Goal: Task Accomplishment & Management: Manage account settings

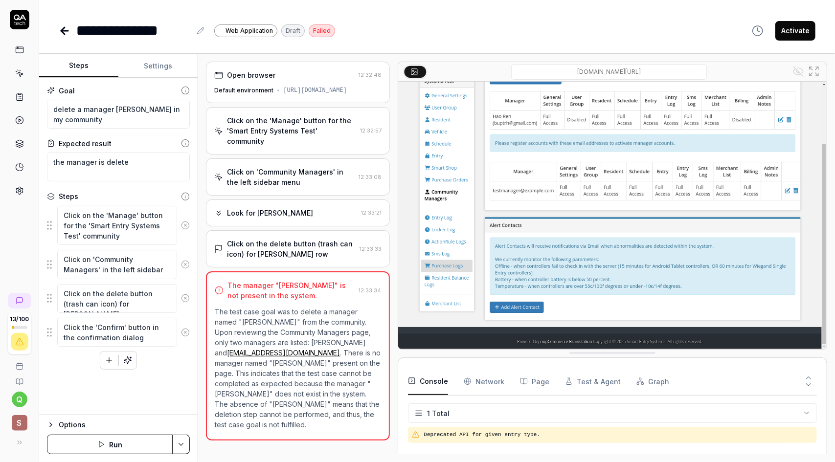
click at [21, 192] on icon at bounding box center [19, 190] width 9 height 9
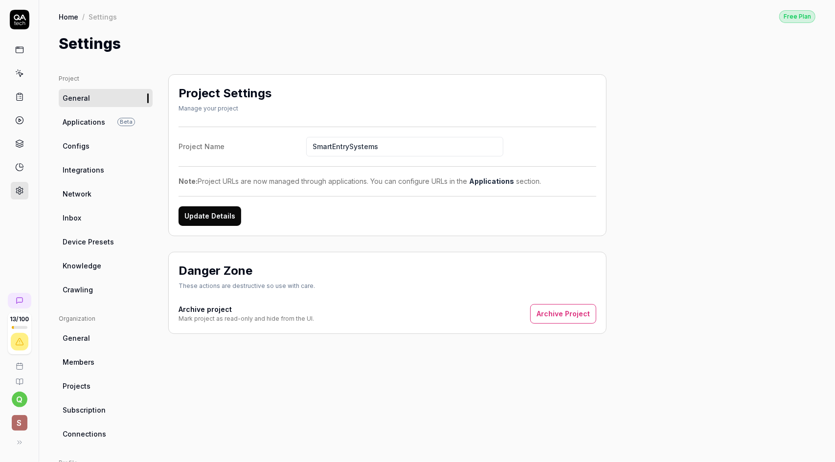
click at [496, 182] on link "Applications" at bounding box center [491, 181] width 45 height 8
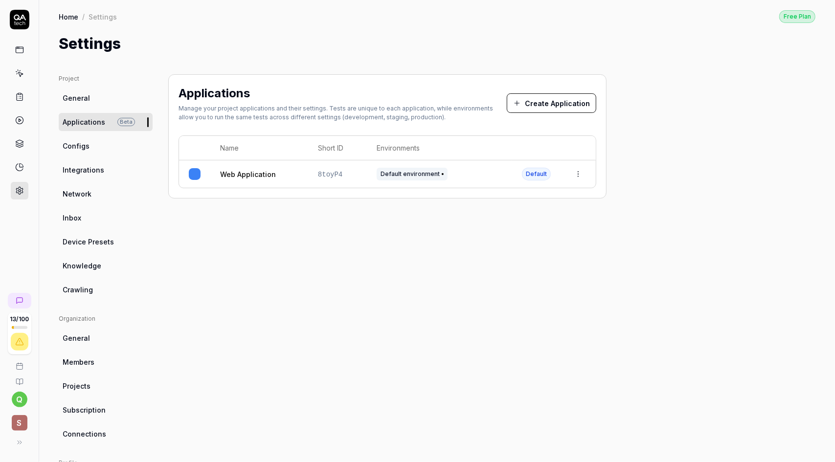
click at [84, 91] on link "General" at bounding box center [106, 98] width 94 height 18
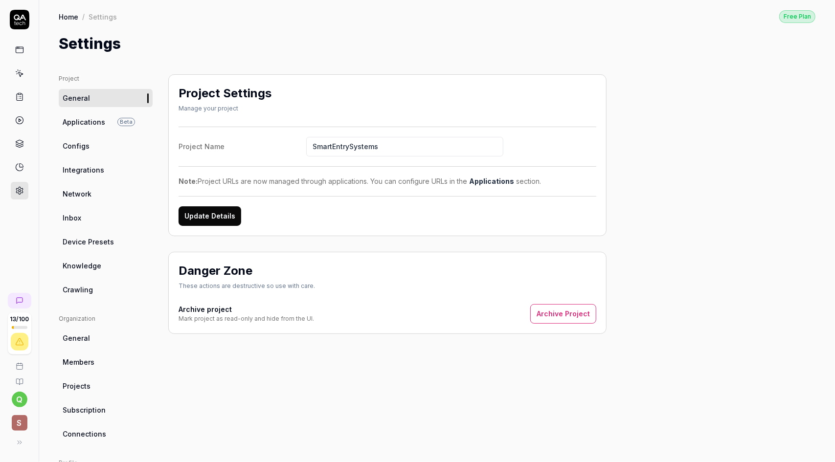
click at [214, 214] on button "Update Details" at bounding box center [210, 216] width 63 height 20
click at [580, 314] on button "Archive Project" at bounding box center [563, 314] width 66 height 20
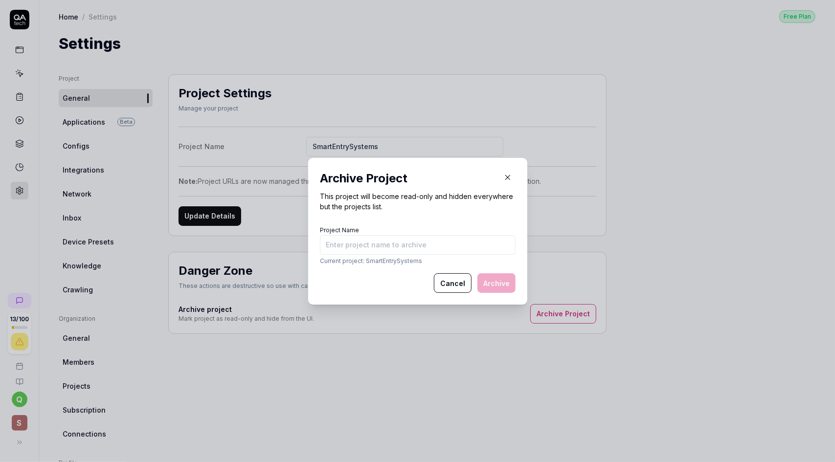
click at [503, 178] on icon "button" at bounding box center [507, 177] width 9 height 9
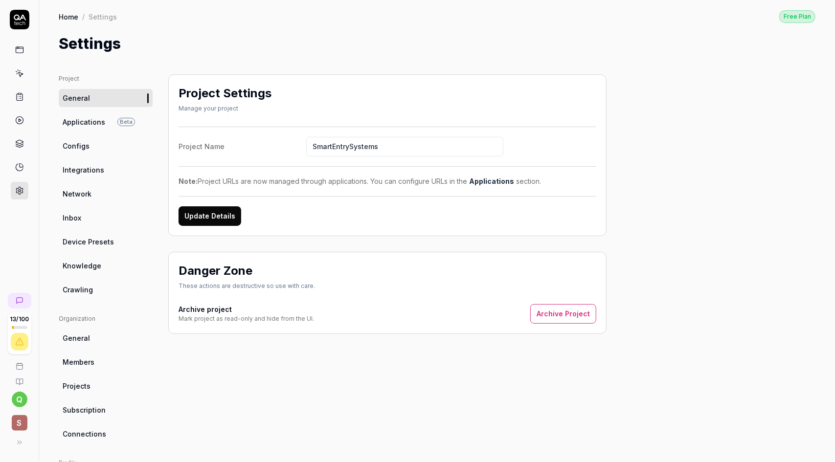
click at [89, 122] on span "Applications" at bounding box center [84, 122] width 43 height 10
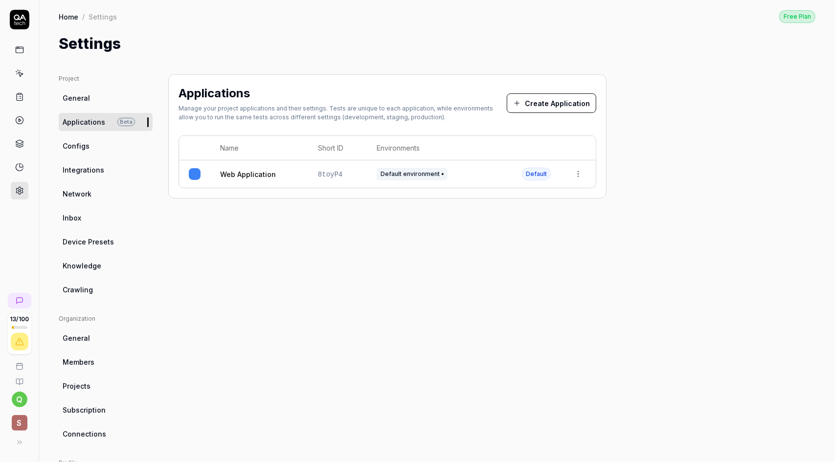
click at [580, 175] on html "13 / 100 q S Home / Settings Free Plan Home / Settings Free Plan Settings Proje…" at bounding box center [417, 231] width 835 height 462
click at [192, 173] on html "13 / 100 q S Home / Settings Free Plan Home / Settings Free Plan Settings Proje…" at bounding box center [417, 231] width 835 height 462
click at [257, 175] on link "Web Application" at bounding box center [248, 174] width 56 height 10
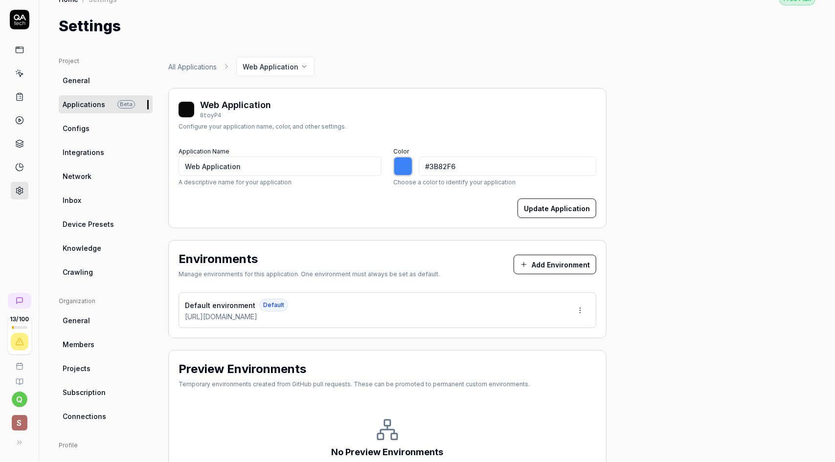
scroll to position [98, 0]
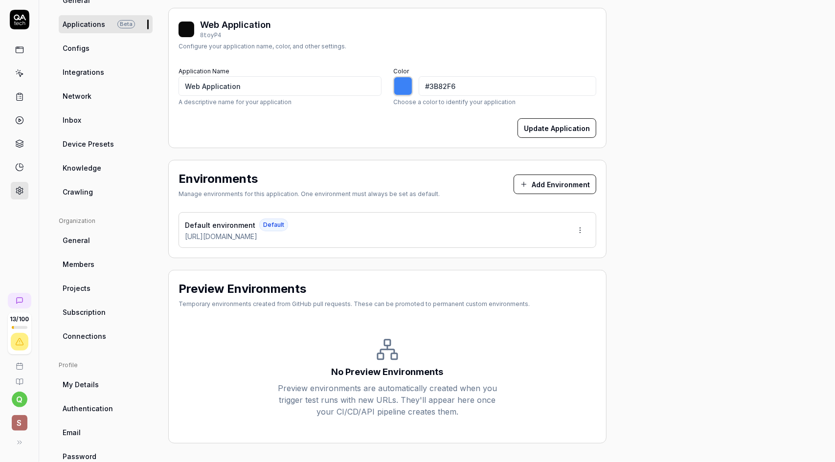
click at [559, 231] on div "Default environment Default https://smartentrysystems.com/" at bounding box center [388, 230] width 418 height 36
click at [577, 228] on html "13 / 100 q S Home / Settings Free Plan Home / Settings Free Plan Settings Proje…" at bounding box center [417, 231] width 835 height 462
click at [518, 218] on html "13 / 100 q S Home / Settings Free Plan Home / Settings Free Plan Settings Proje…" at bounding box center [417, 231] width 835 height 462
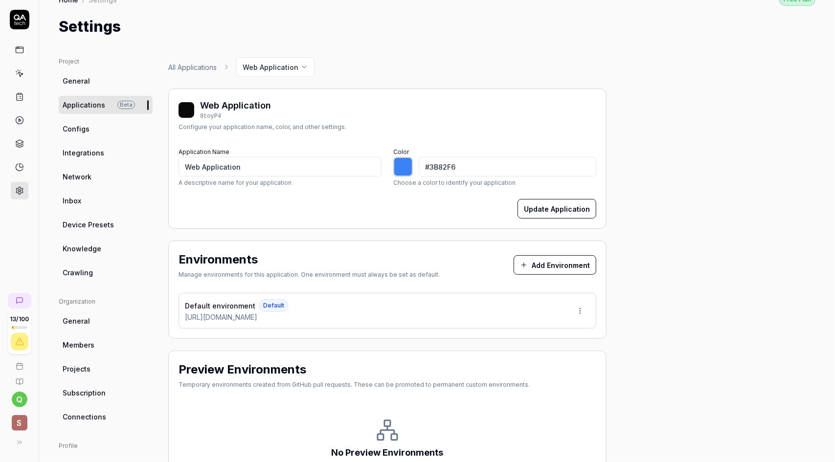
scroll to position [0, 0]
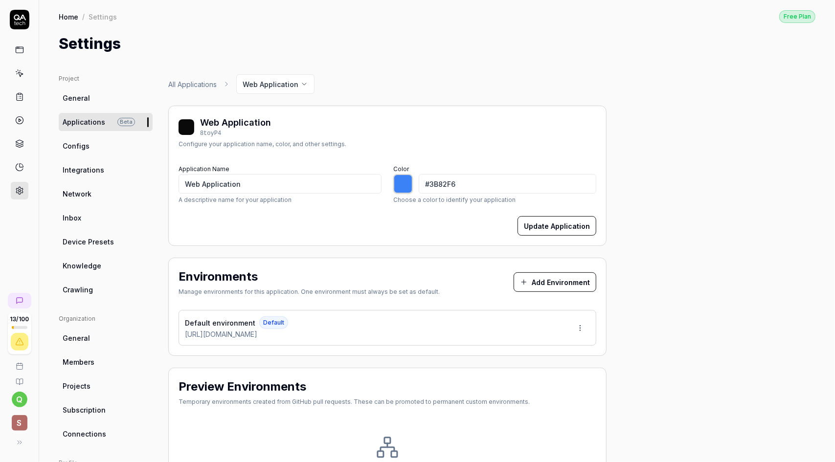
click at [210, 79] on link "All Applications" at bounding box center [192, 84] width 48 height 10
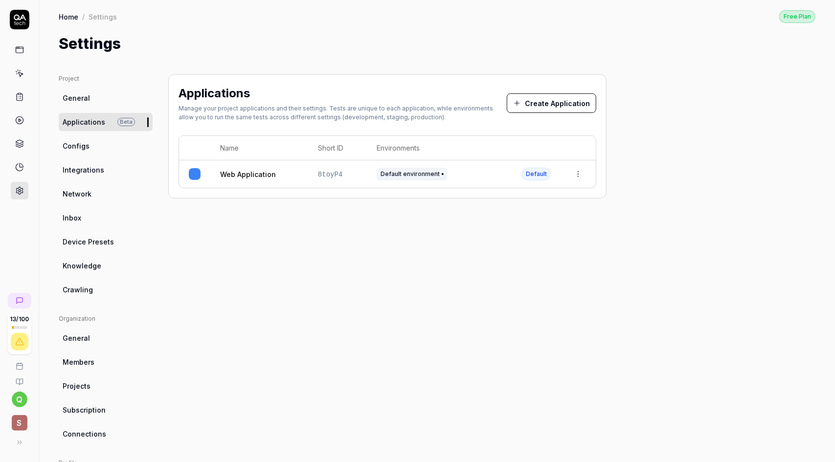
click at [109, 146] on link "Configs" at bounding box center [106, 146] width 94 height 18
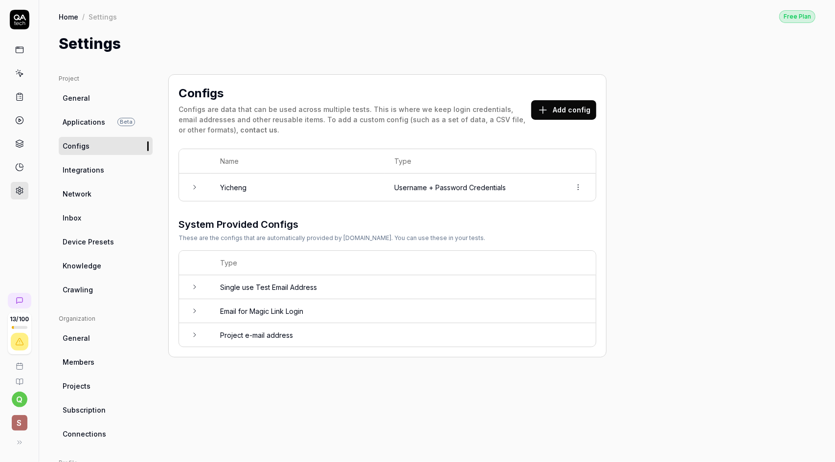
click at [194, 185] on icon at bounding box center [195, 187] width 2 height 4
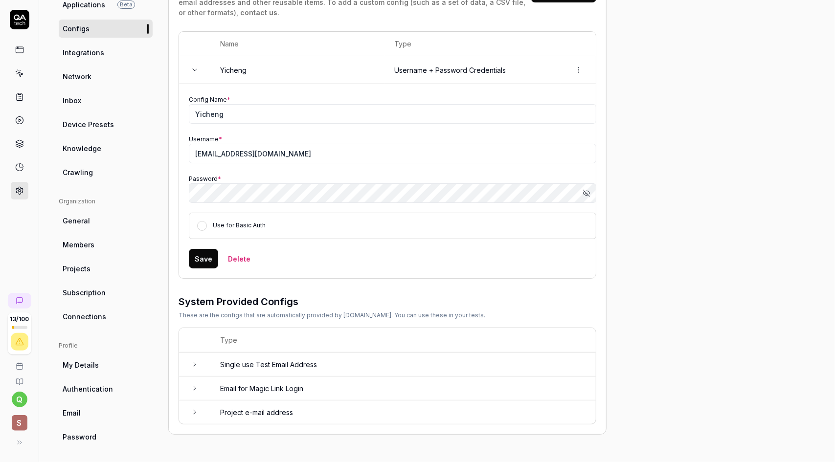
scroll to position [120, 0]
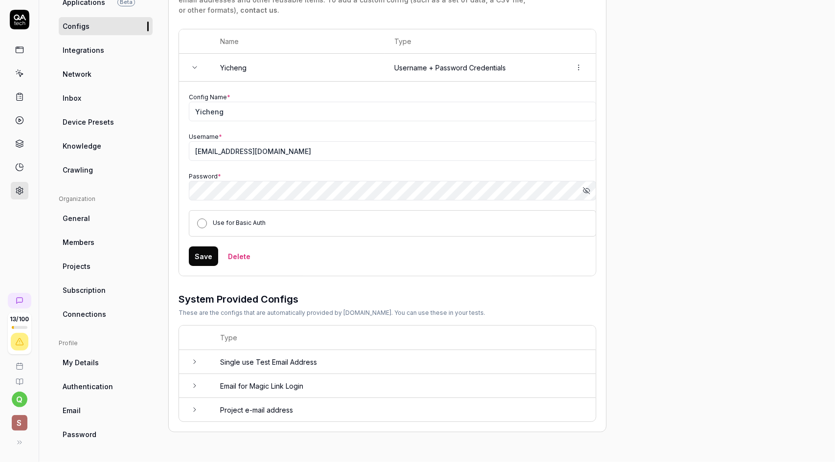
click at [202, 224] on button "Use for Basic Auth" at bounding box center [202, 224] width 10 height 10
click at [195, 358] on icon at bounding box center [195, 362] width 8 height 8
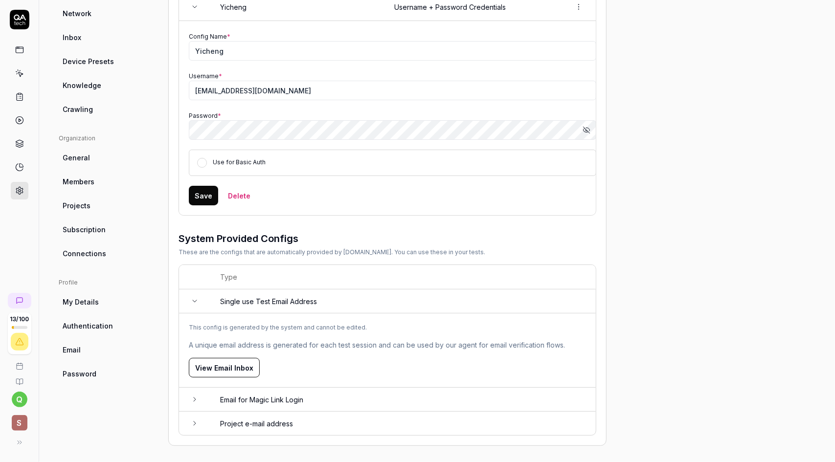
scroll to position [181, 0]
click at [247, 365] on button "View Email Inbox" at bounding box center [224, 368] width 71 height 20
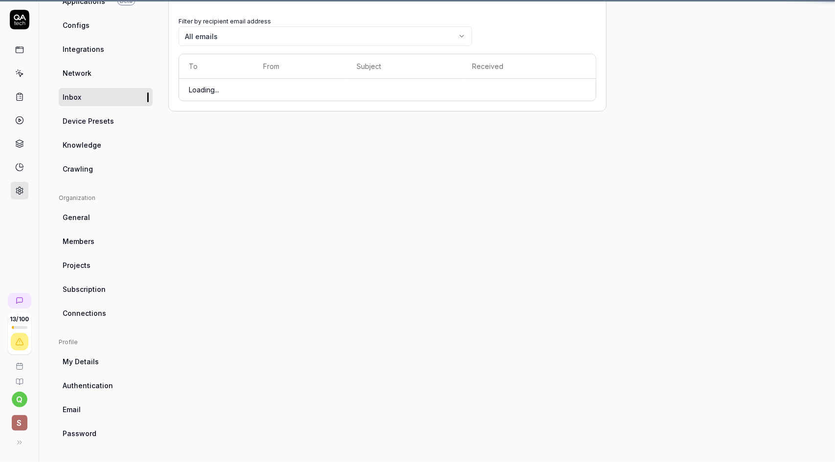
scroll to position [73, 0]
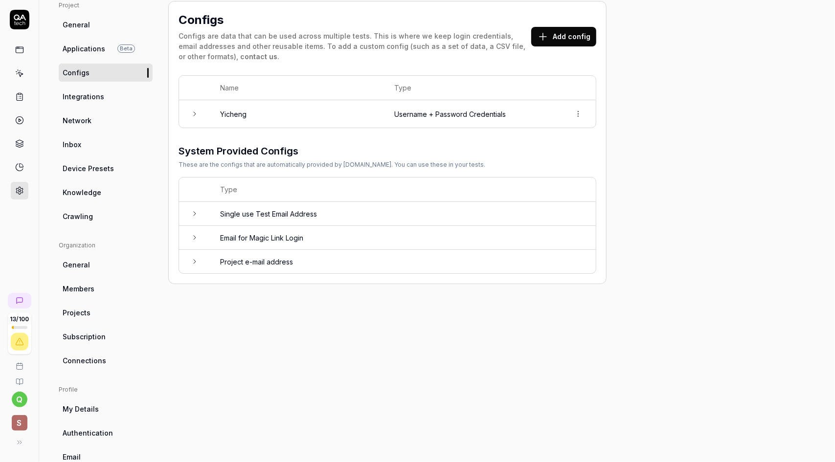
click at [193, 234] on icon at bounding box center [195, 238] width 8 height 8
click at [192, 354] on icon at bounding box center [195, 358] width 8 height 8
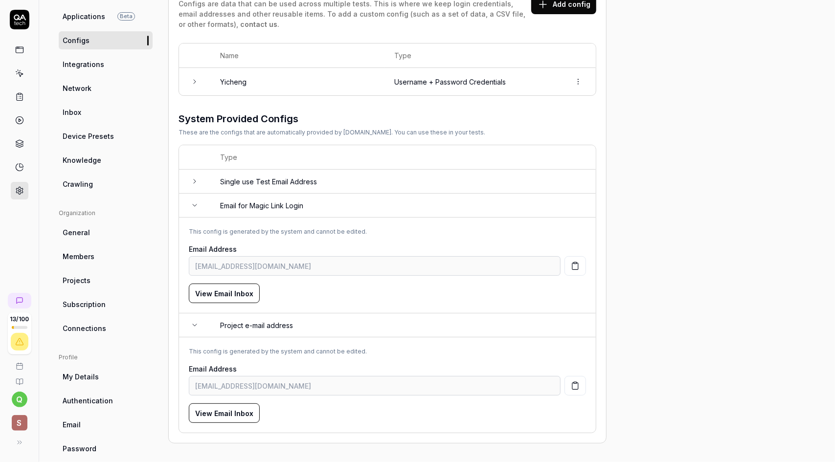
scroll to position [71, 0]
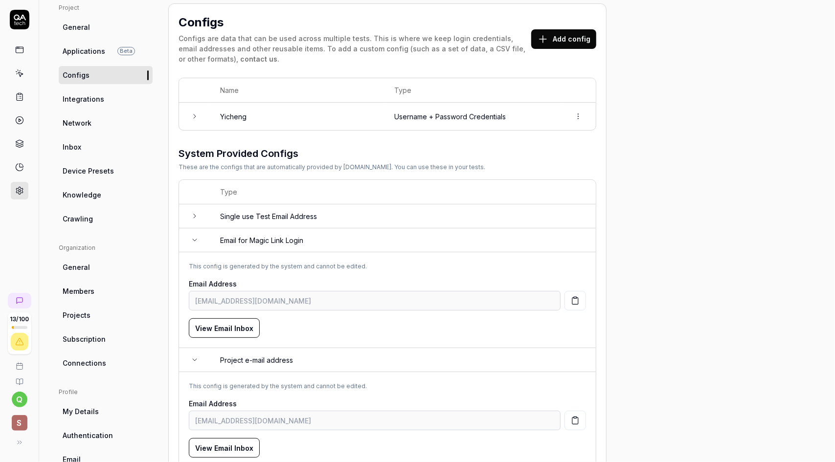
click at [194, 218] on icon at bounding box center [195, 216] width 8 height 8
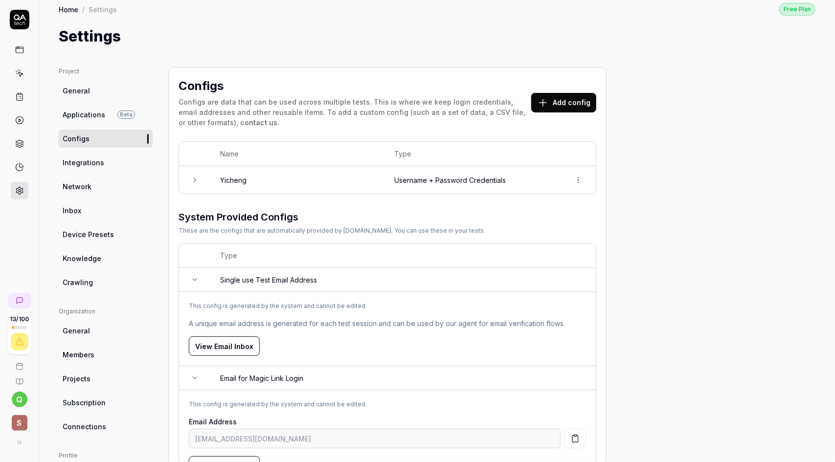
scroll to position [0, 0]
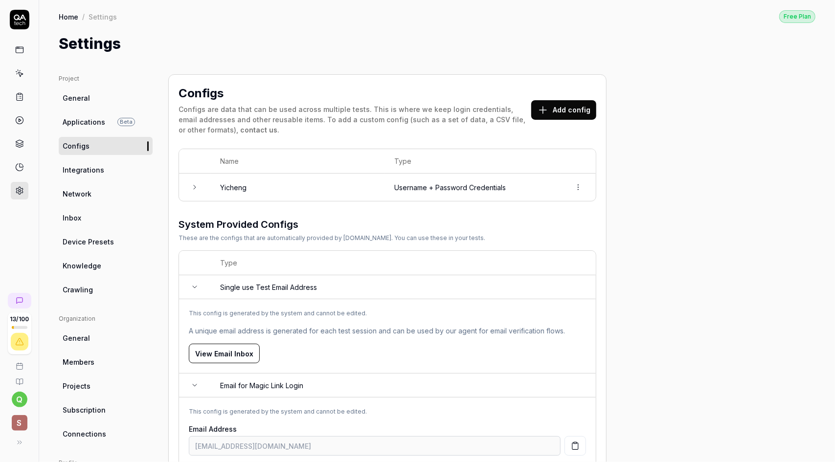
click at [564, 109] on button "Add config" at bounding box center [563, 110] width 65 height 20
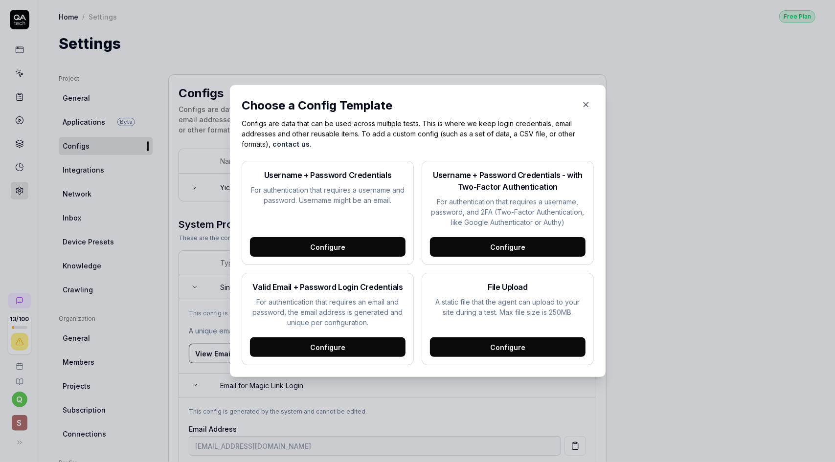
click at [533, 194] on div "Username + Password Credentials - with Two-Factor Authentication For authentica…" at bounding box center [508, 198] width 156 height 58
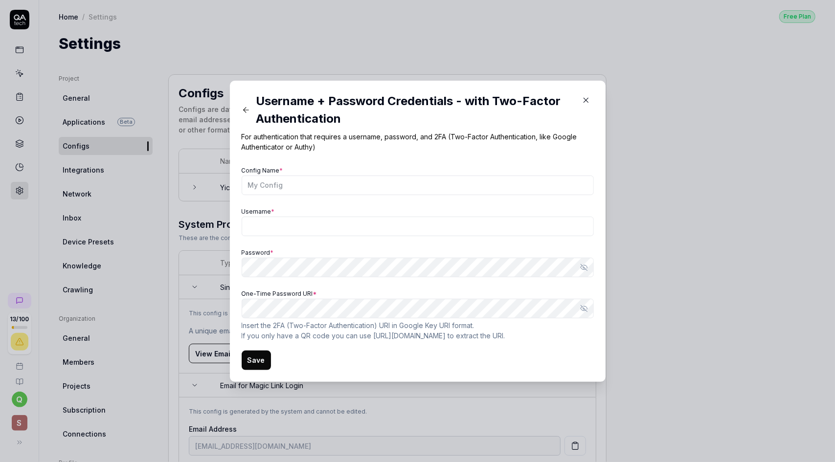
click at [245, 108] on icon at bounding box center [246, 110] width 9 height 9
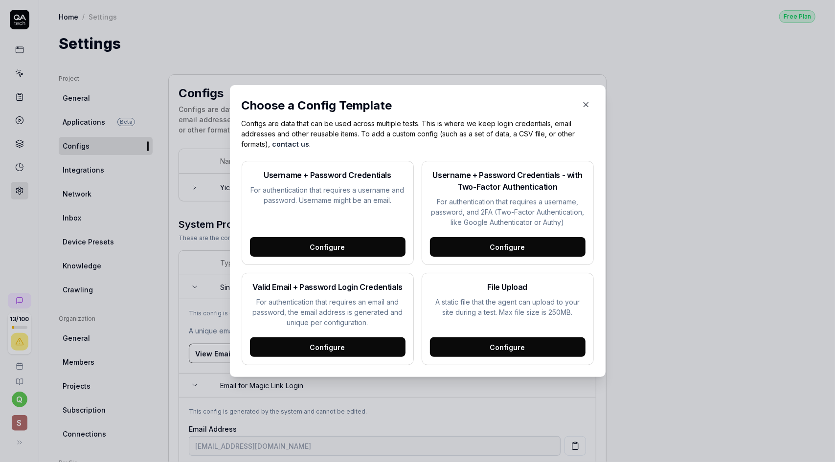
click at [343, 208] on div "Username + Password Credentials For authentication that requires a username and…" at bounding box center [328, 213] width 172 height 104
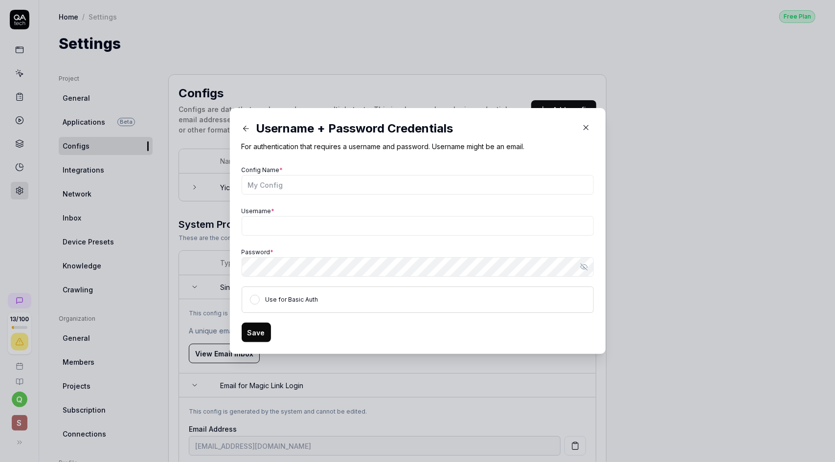
click at [243, 128] on icon at bounding box center [244, 128] width 2 height 5
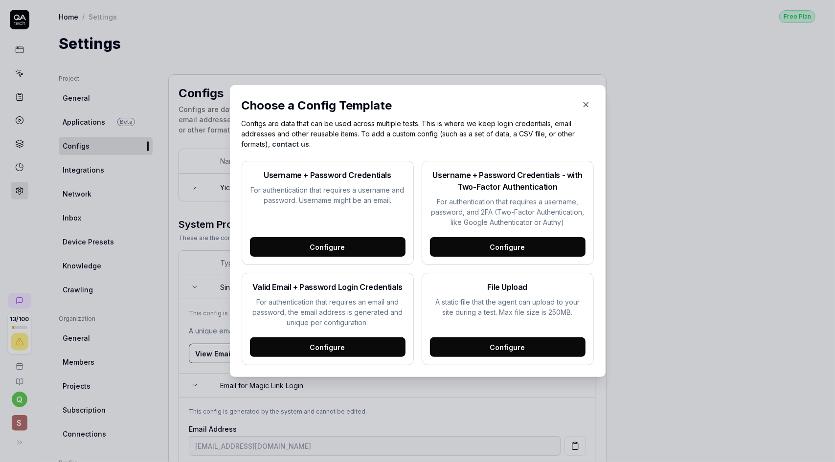
click at [336, 302] on p "For authentication that requires an email and password, the email address is ge…" at bounding box center [328, 312] width 156 height 31
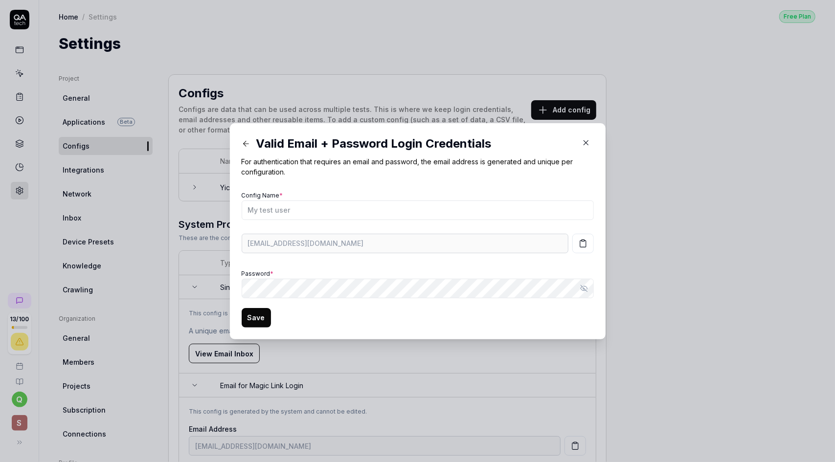
click at [242, 140] on icon at bounding box center [246, 143] width 9 height 9
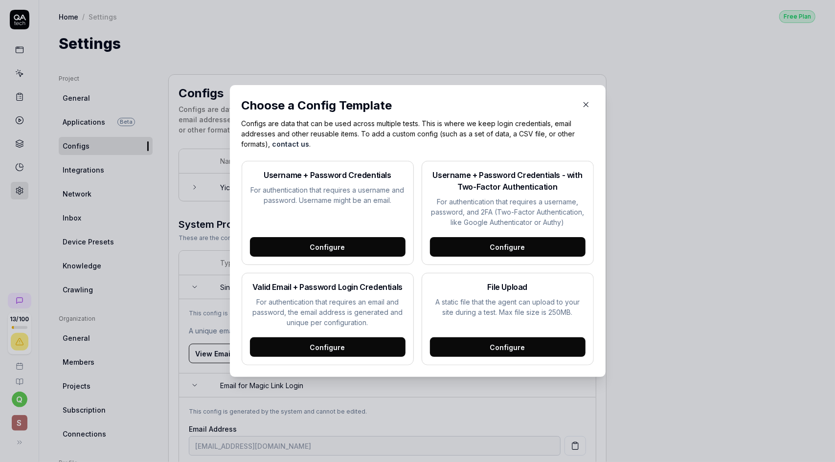
click at [476, 346] on div "Configure" at bounding box center [508, 347] width 156 height 20
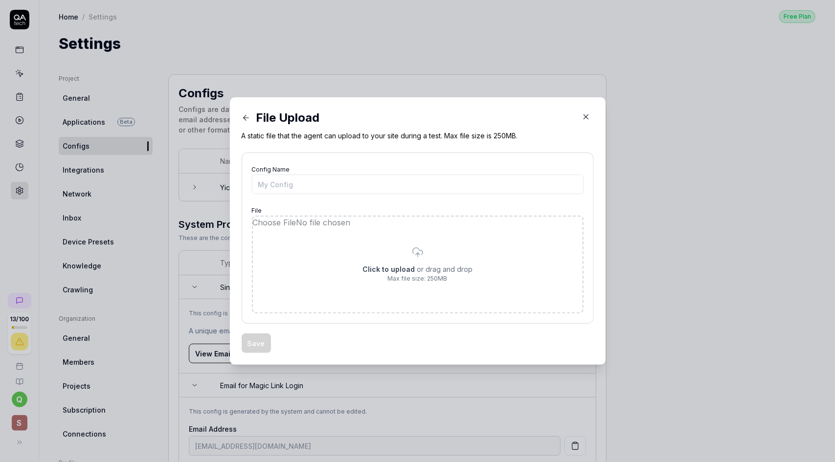
click at [243, 118] on icon at bounding box center [245, 118] width 5 height 0
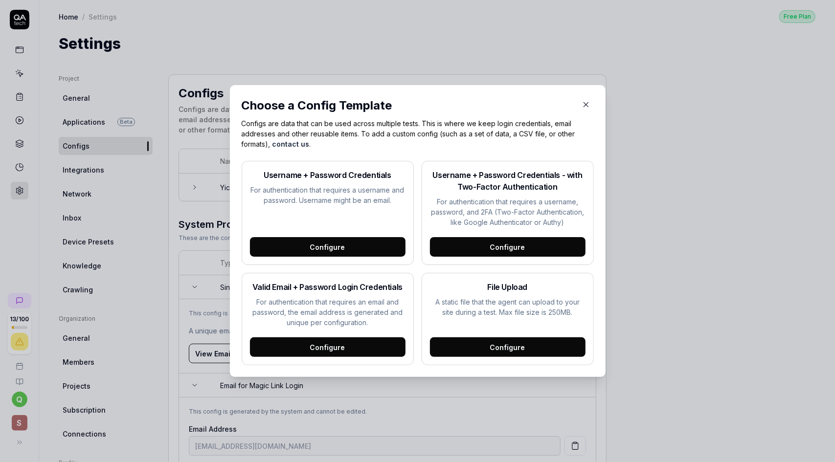
click at [583, 103] on icon "button" at bounding box center [585, 105] width 4 height 4
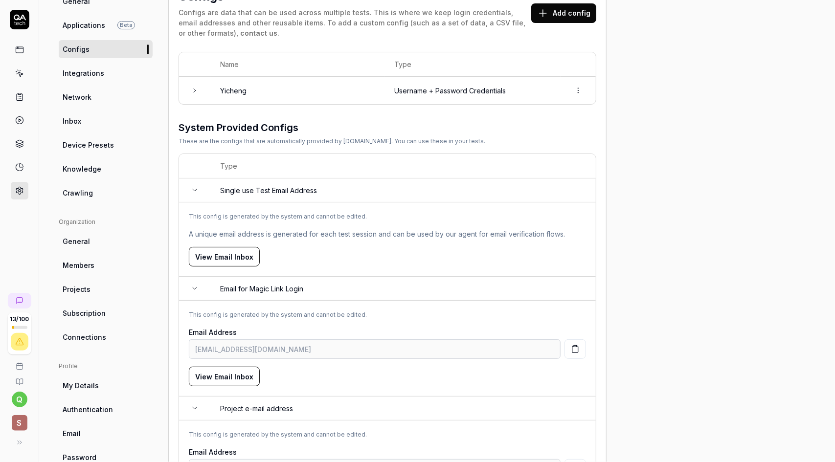
scroll to position [98, 0]
click at [576, 90] on html "13 / 100 q S Home / Settings Free Plan Home / Settings Free Plan Settings Proje…" at bounding box center [417, 231] width 835 height 462
click at [527, 111] on span "Options" at bounding box center [527, 109] width 28 height 10
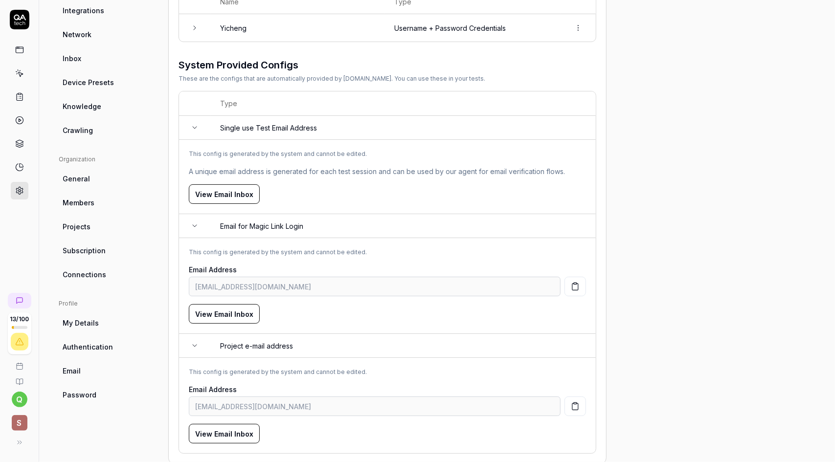
scroll to position [31, 0]
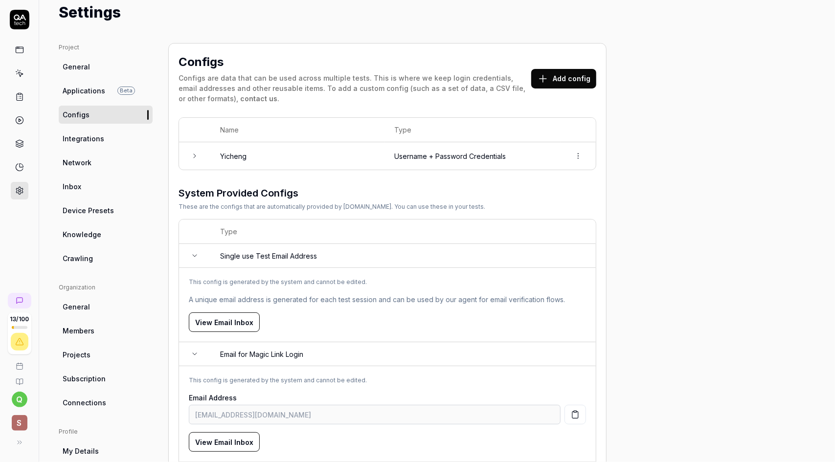
click at [95, 136] on span "Integrations" at bounding box center [84, 139] width 42 height 10
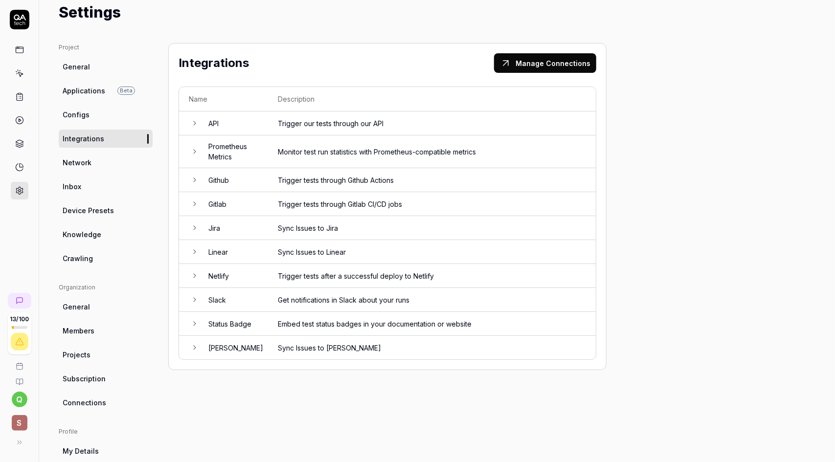
click at [547, 63] on button "Manage Connections" at bounding box center [545, 63] width 102 height 20
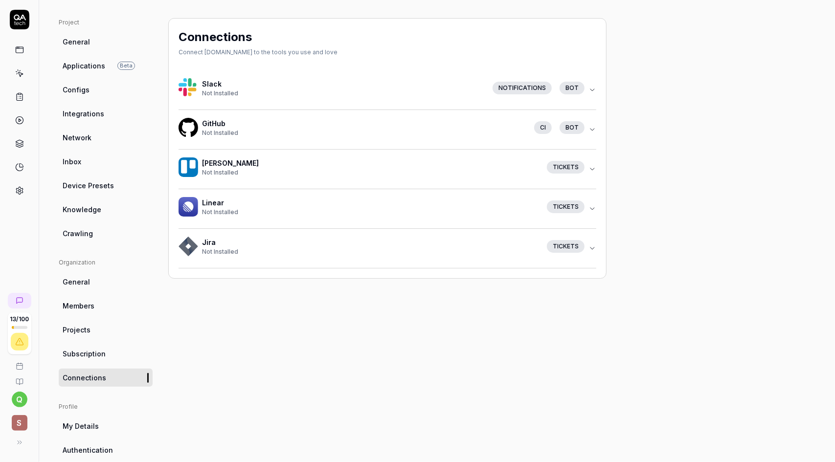
scroll to position [49, 0]
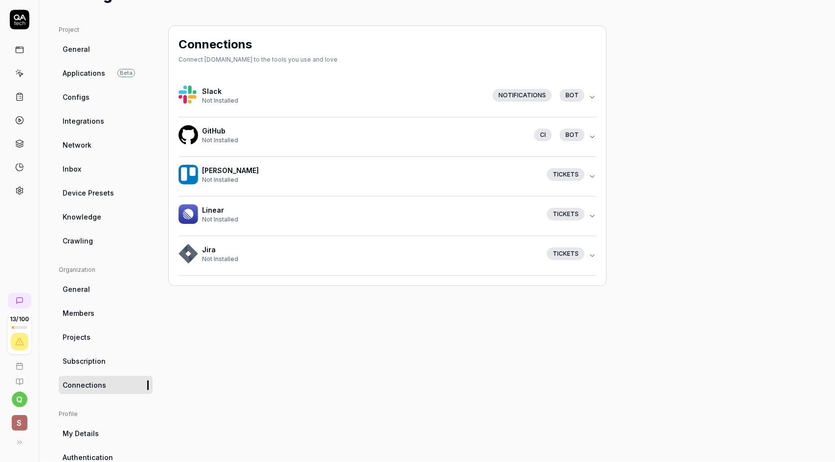
click at [86, 127] on link "Integrations" at bounding box center [106, 121] width 94 height 18
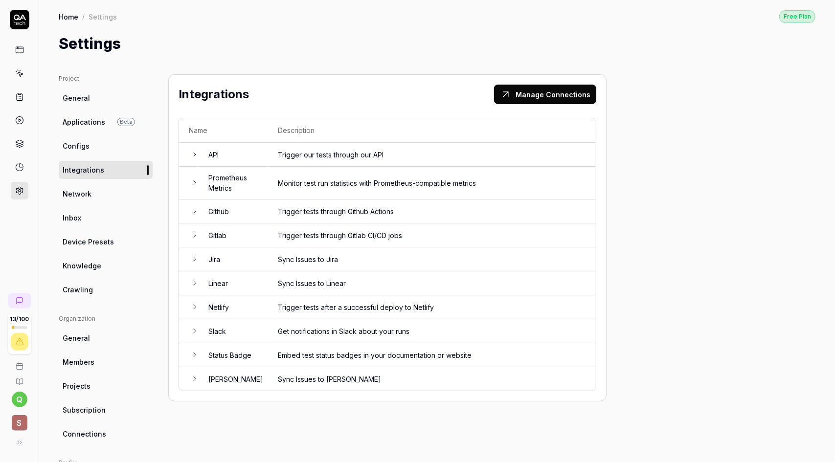
click at [199, 152] on td "API" at bounding box center [233, 155] width 69 height 24
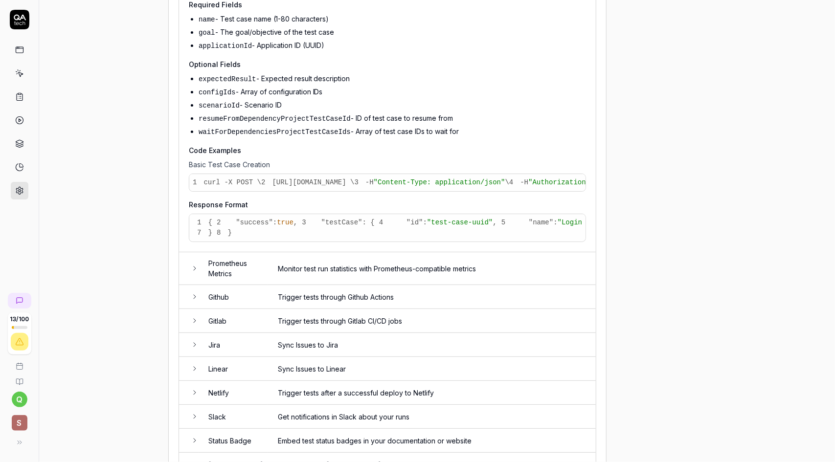
scroll to position [636, 0]
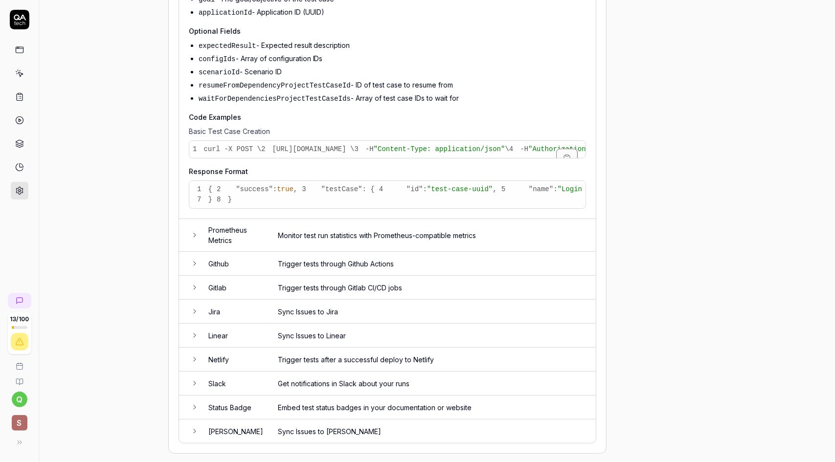
click at [423, 158] on pre "1 curl -X POST \ 2 https://app.qa.tech/api/projects/c99160b5-5501-418a-b0ae-5c6…" at bounding box center [387, 149] width 396 height 17
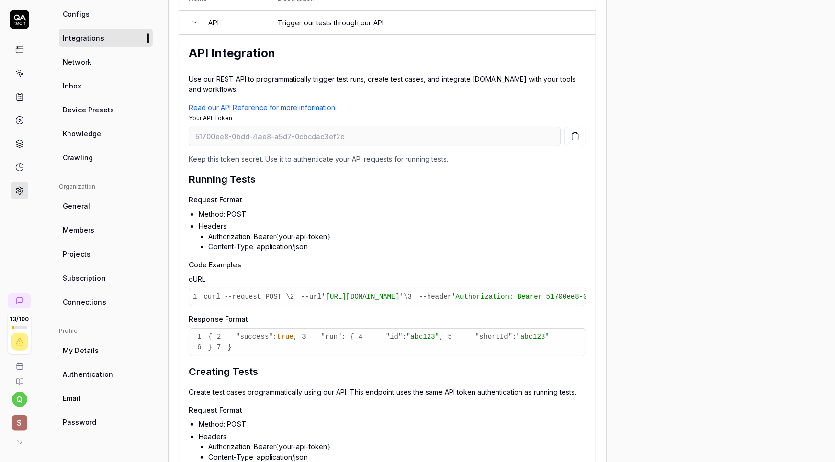
scroll to position [49, 0]
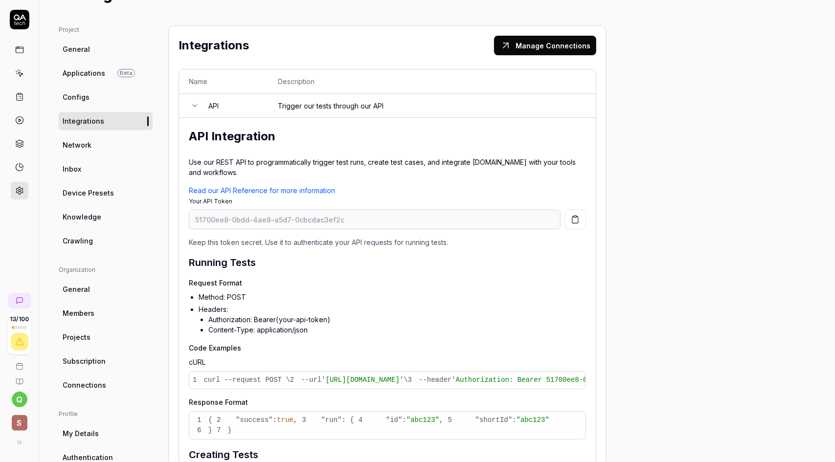
click at [195, 104] on icon at bounding box center [195, 106] width 8 height 8
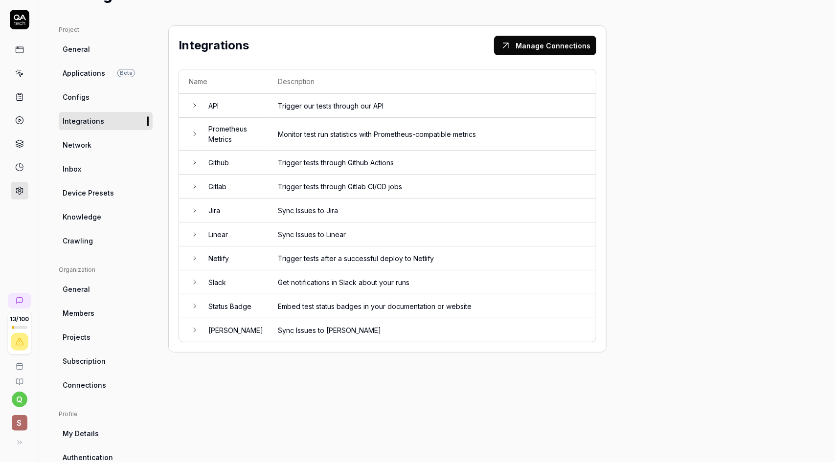
click at [195, 130] on icon at bounding box center [195, 134] width 8 height 8
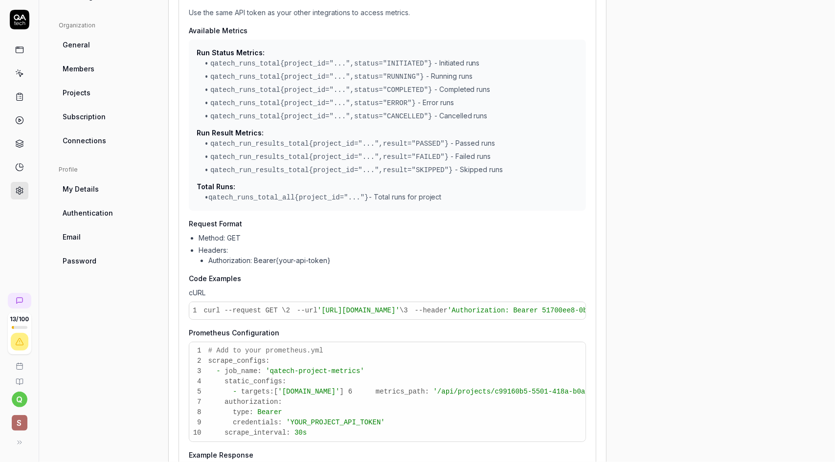
scroll to position [342, 0]
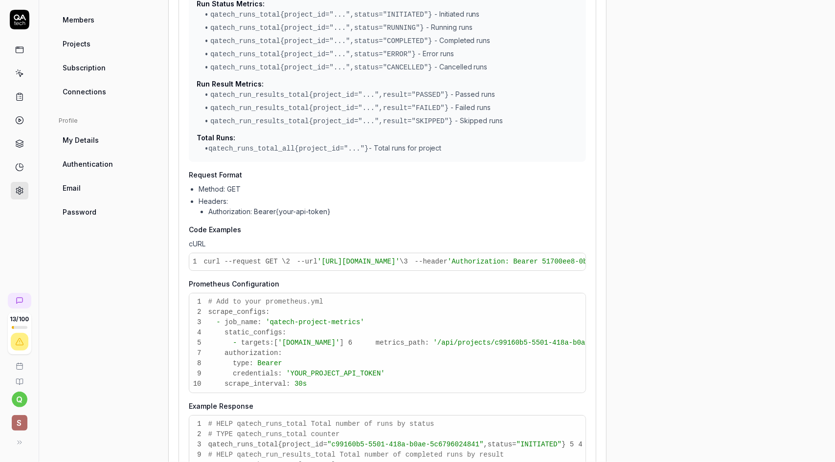
click at [231, 184] on li "Method: GET" at bounding box center [392, 189] width 387 height 10
click at [227, 206] on li "Authorization: Bearer {your-api-token}" at bounding box center [397, 211] width 378 height 10
click at [237, 258] on span "curl --request GET \" at bounding box center [244, 262] width 82 height 8
click at [317, 261] on span "'https://app.qa.tech/api/projects/c99160b5-5501-418a-b0ae-5c6796024841/metrics'" at bounding box center [358, 262] width 82 height 8
click at [221, 224] on p "Code Examples" at bounding box center [387, 229] width 397 height 10
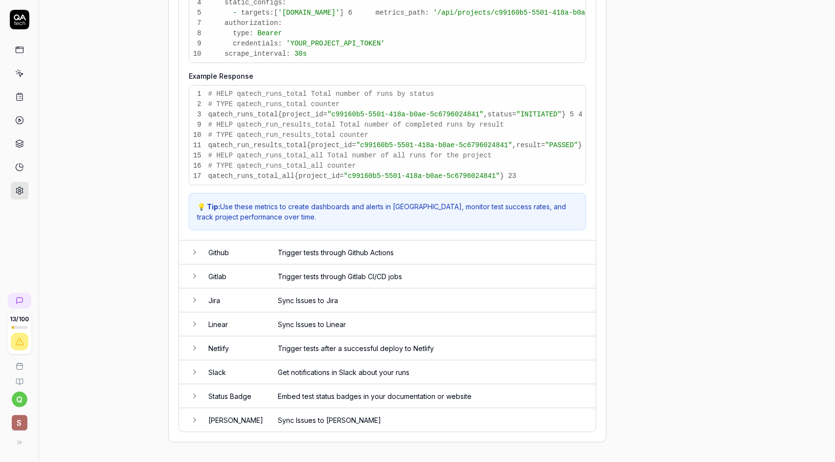
scroll to position [775, 0]
click at [200, 252] on td "Github" at bounding box center [233, 253] width 69 height 24
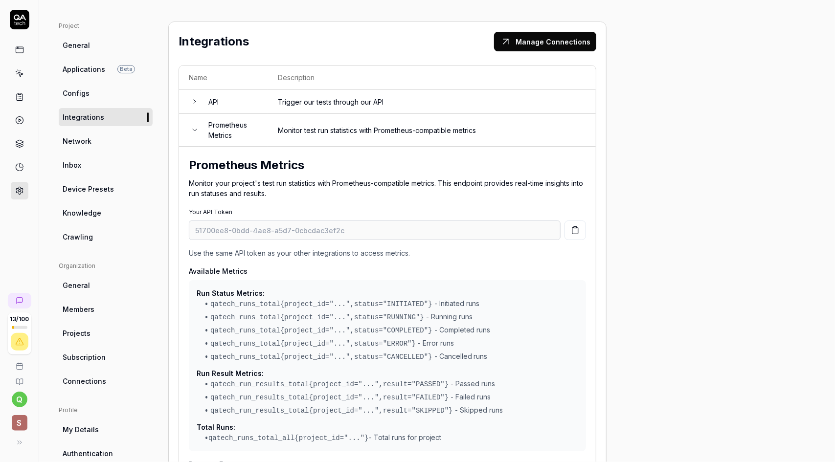
scroll to position [24, 0]
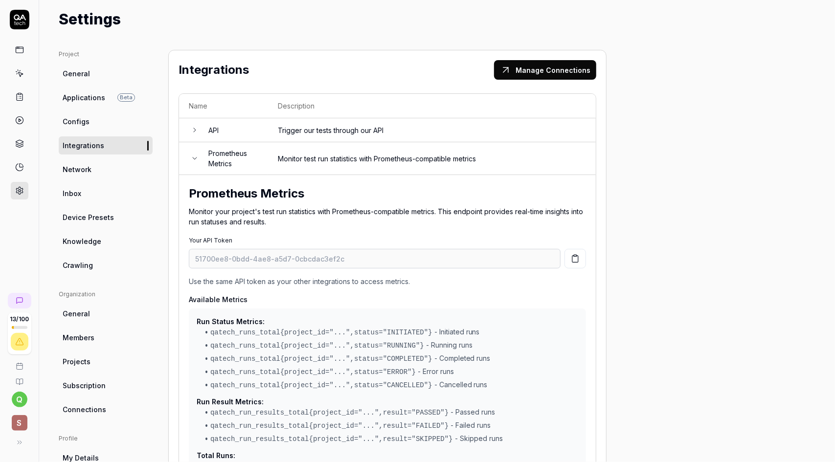
click at [197, 160] on icon at bounding box center [195, 159] width 8 height 8
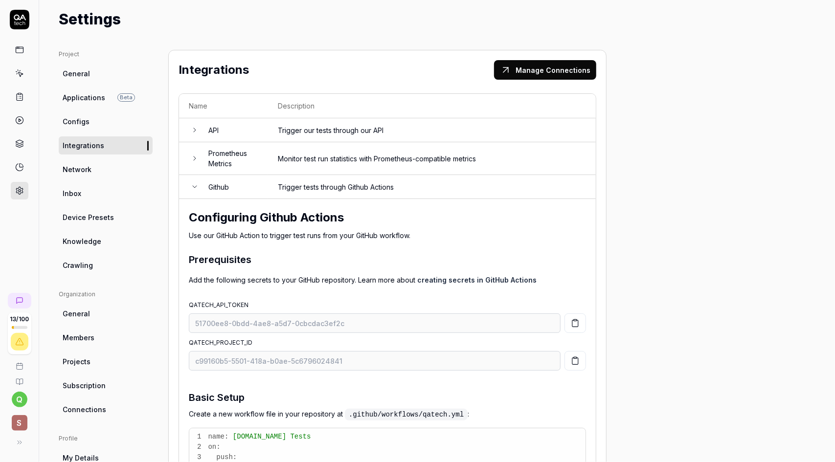
click at [202, 126] on td "API" at bounding box center [233, 130] width 69 height 24
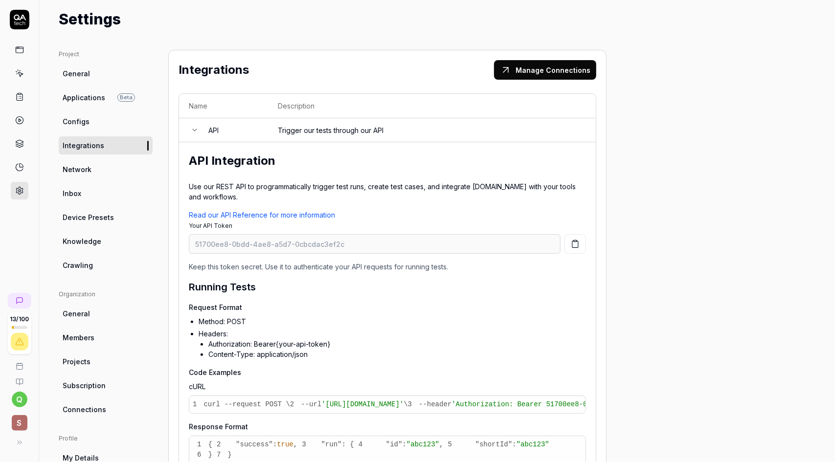
click at [202, 126] on td "API" at bounding box center [233, 130] width 69 height 24
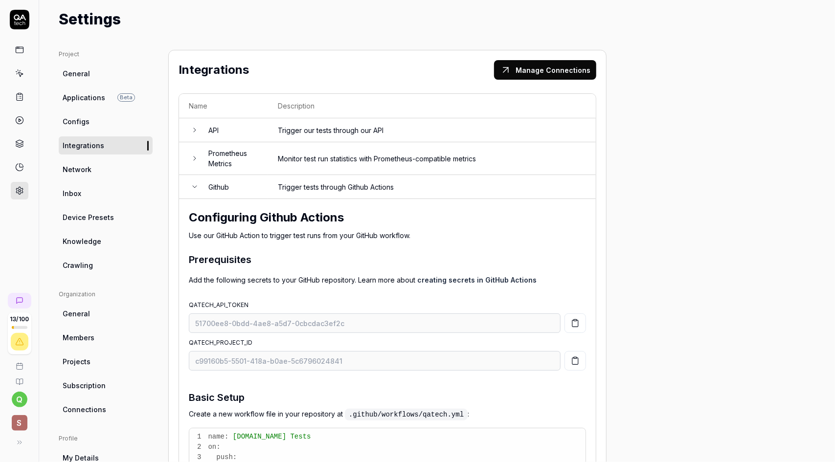
click at [200, 155] on td "Prometheus Metrics" at bounding box center [233, 158] width 69 height 33
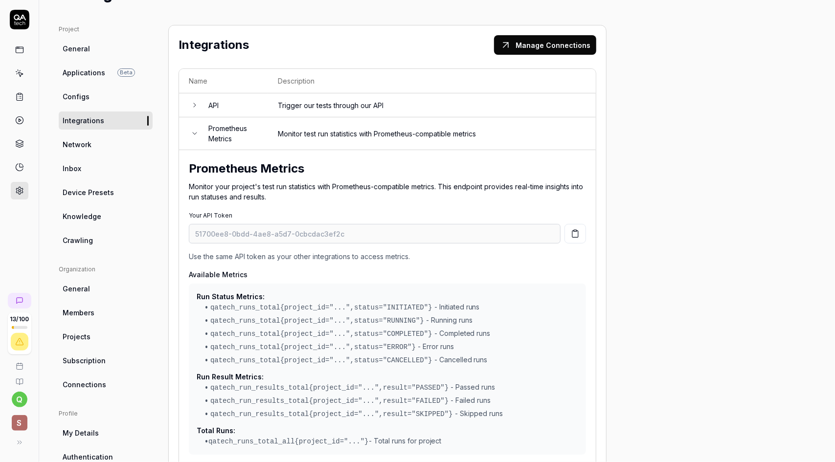
scroll to position [24, 0]
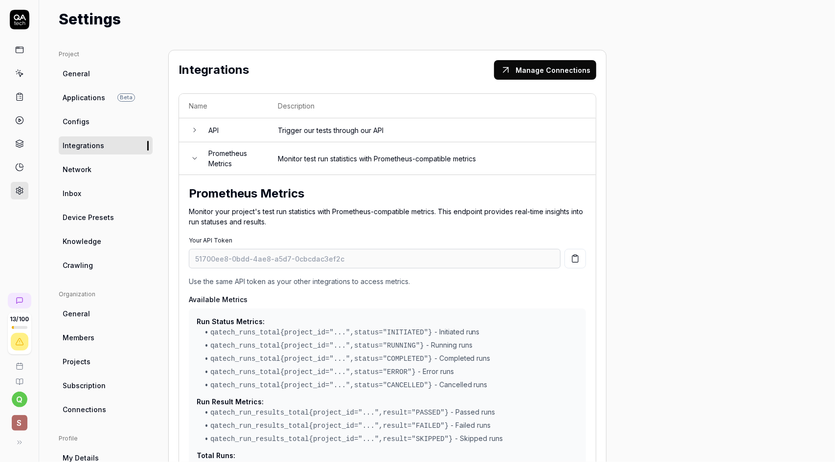
click at [196, 160] on icon at bounding box center [195, 159] width 8 height 8
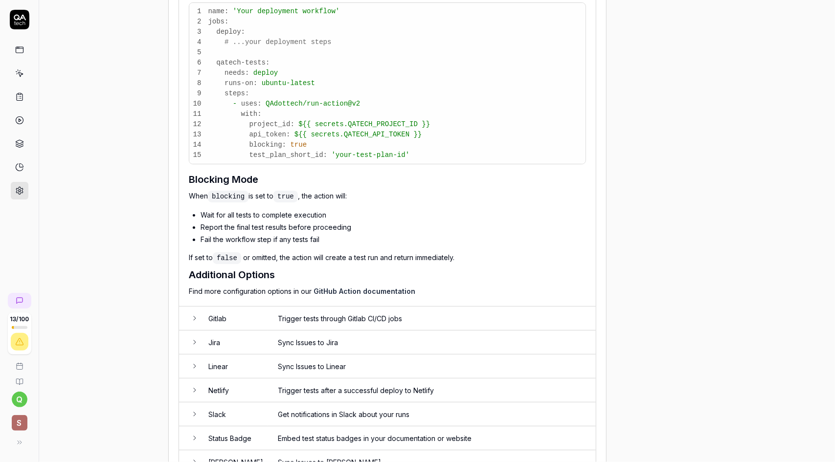
scroll to position [703, 0]
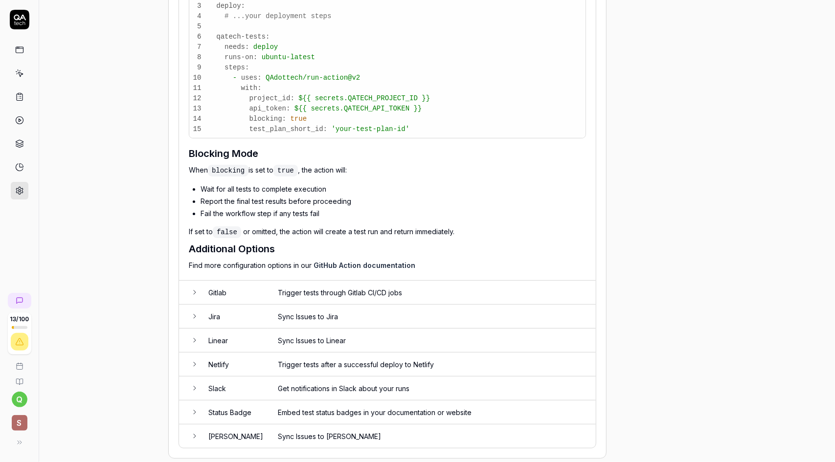
click at [200, 281] on td "Gitlab" at bounding box center [233, 293] width 69 height 24
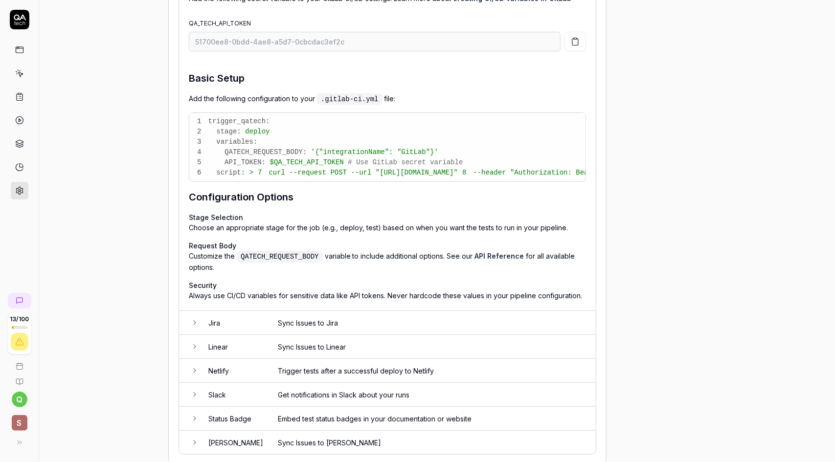
scroll to position [1143, 0]
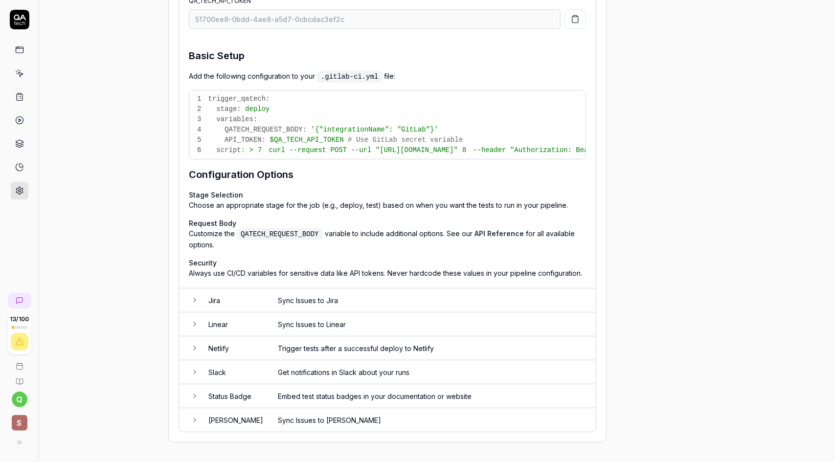
click at [193, 299] on icon at bounding box center [195, 300] width 8 height 8
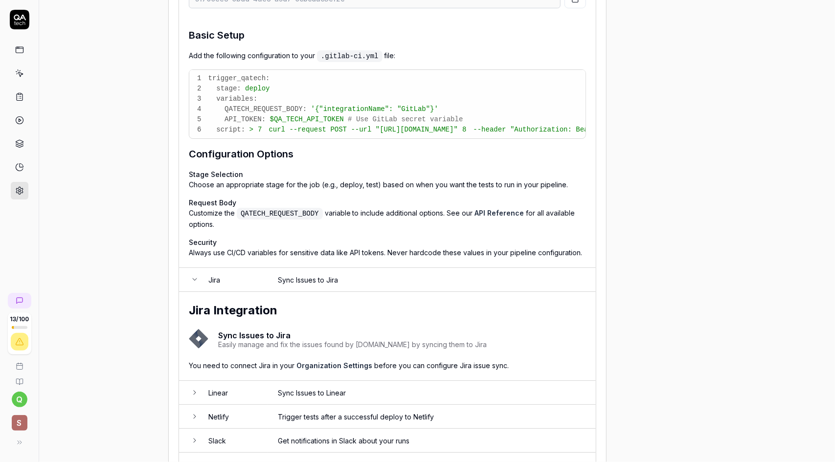
scroll to position [73, 0]
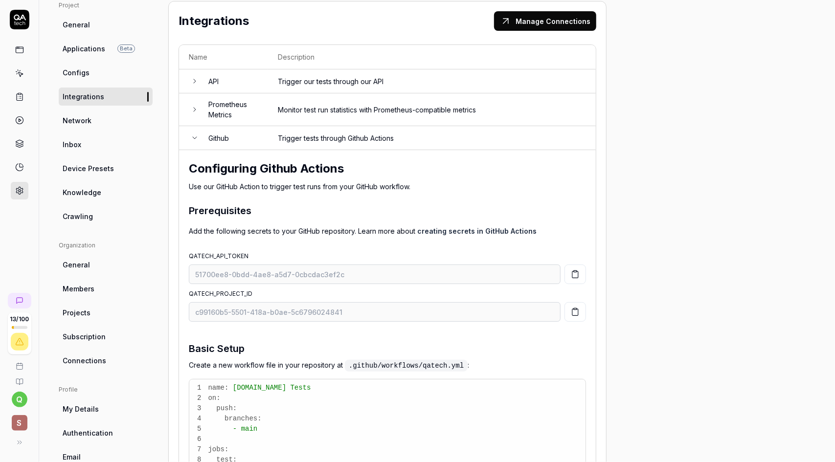
click at [193, 134] on icon at bounding box center [195, 138] width 8 height 8
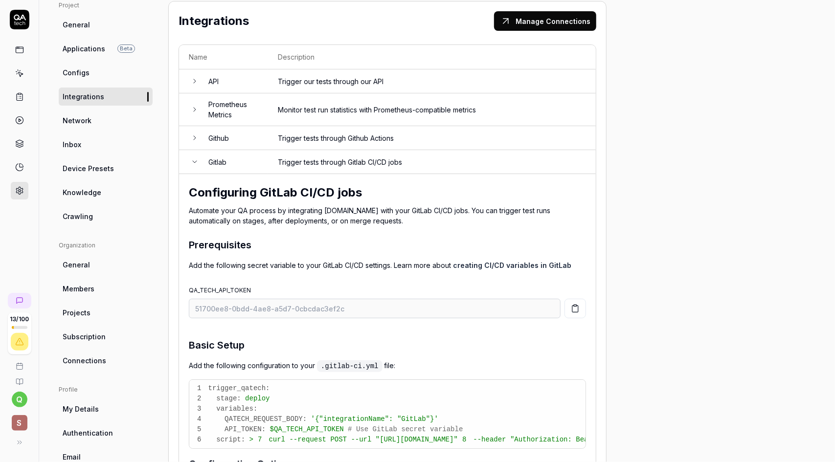
click at [196, 161] on icon at bounding box center [195, 162] width 8 height 8
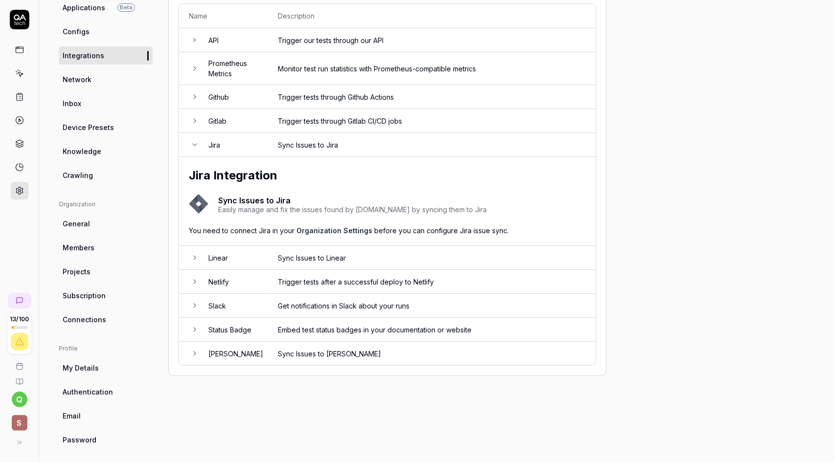
scroll to position [120, 0]
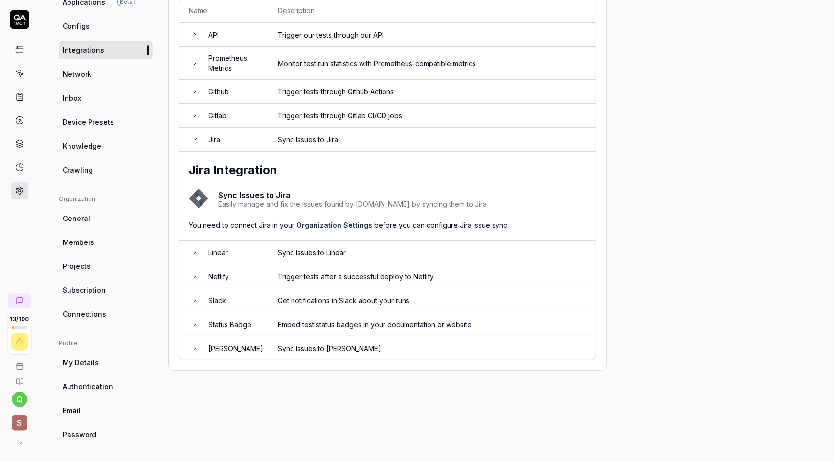
click at [344, 222] on link "Organization Settings" at bounding box center [334, 225] width 76 height 8
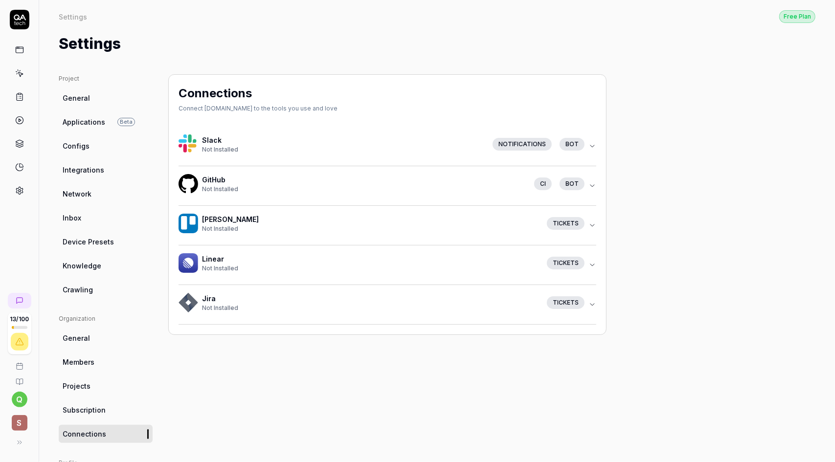
click at [86, 175] on link "Integrations" at bounding box center [106, 170] width 94 height 18
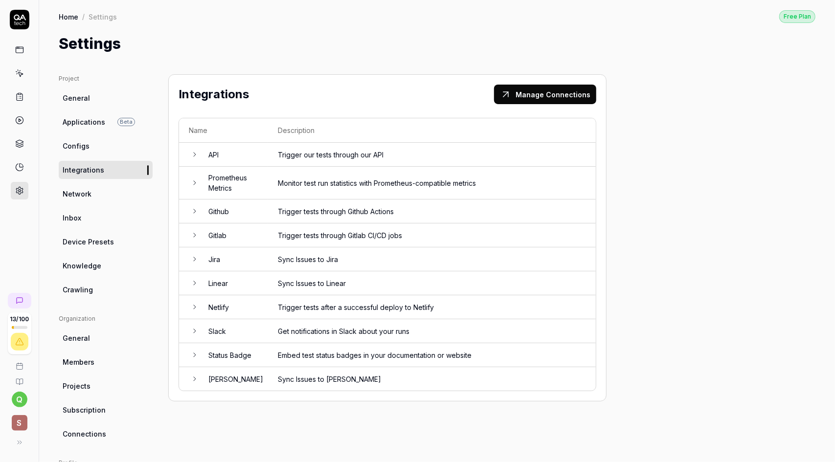
click at [194, 255] on icon at bounding box center [195, 259] width 8 height 8
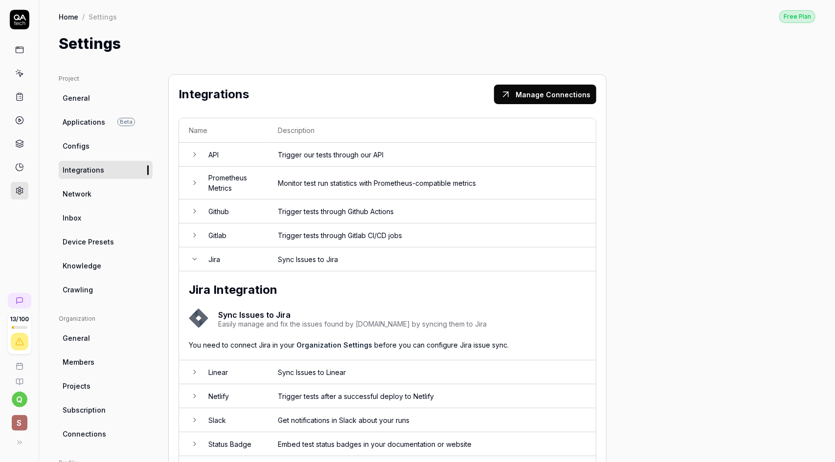
click at [194, 255] on icon at bounding box center [195, 259] width 8 height 8
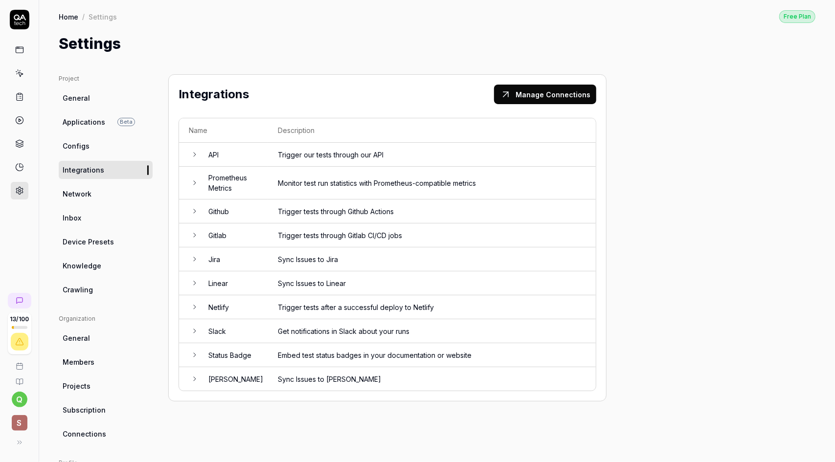
click at [194, 286] on td at bounding box center [189, 283] width 20 height 24
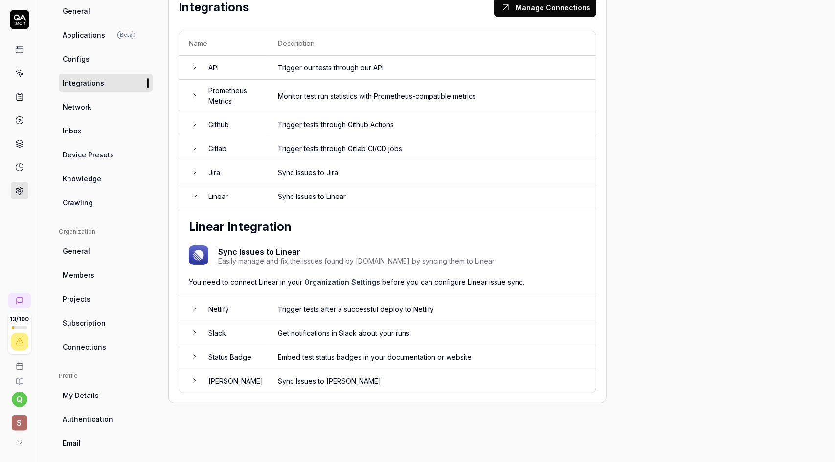
scroll to position [98, 0]
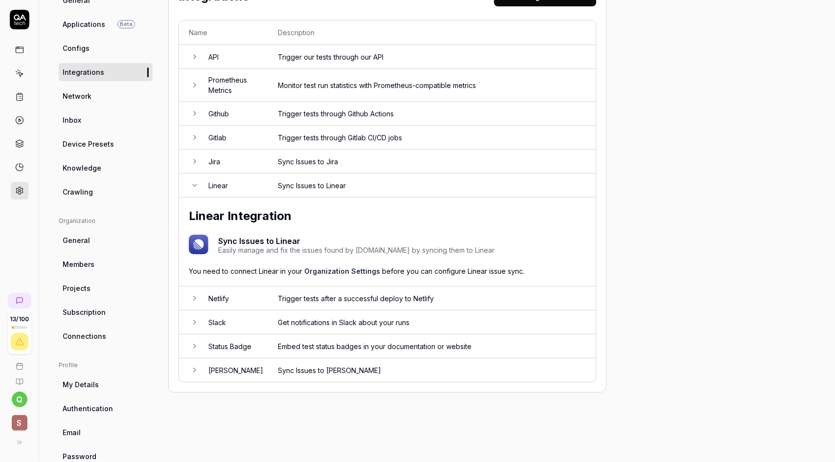
click at [192, 297] on icon at bounding box center [195, 298] width 8 height 8
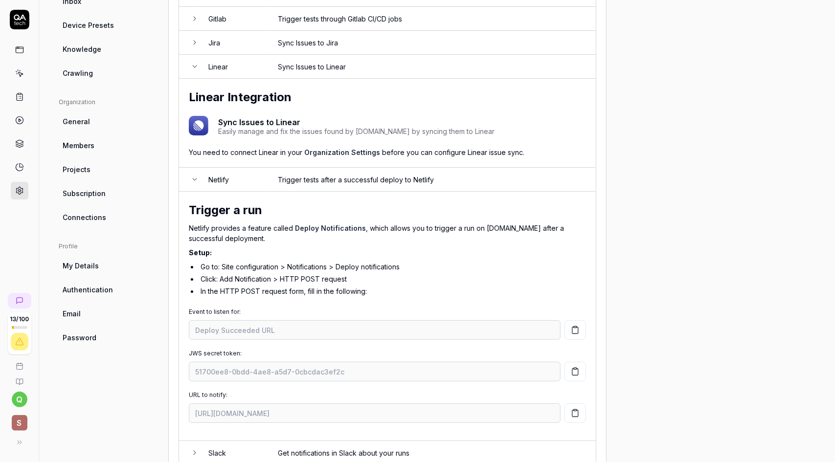
scroll to position [220, 0]
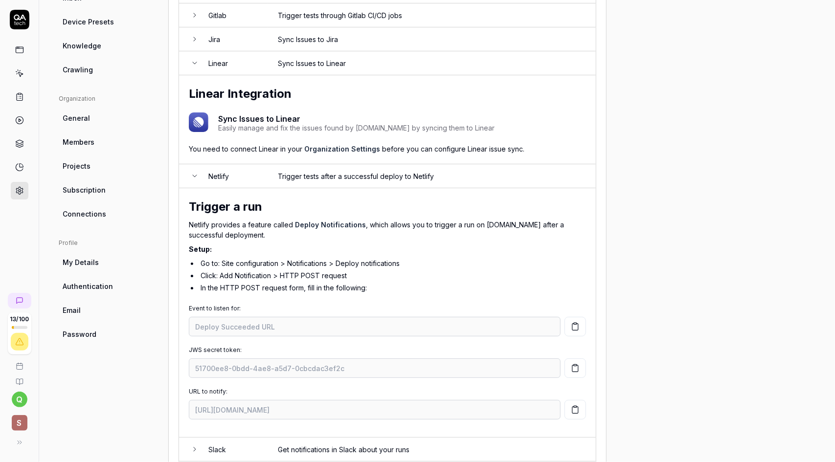
click at [194, 61] on icon at bounding box center [195, 63] width 8 height 8
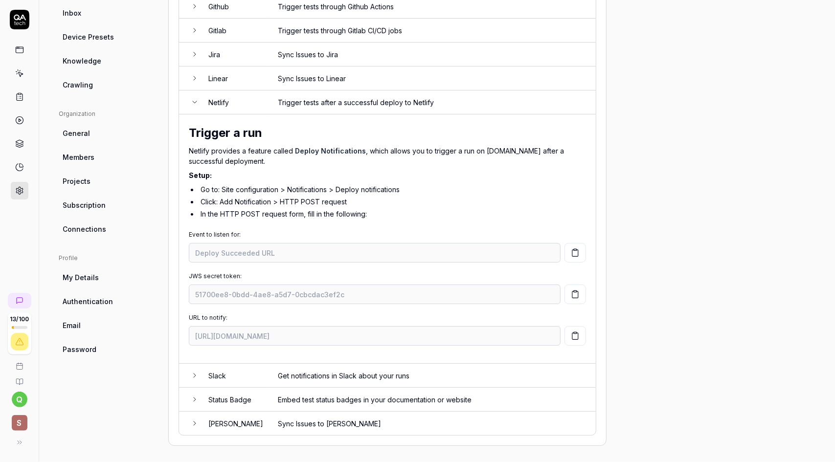
click at [194, 98] on icon at bounding box center [195, 102] width 8 height 8
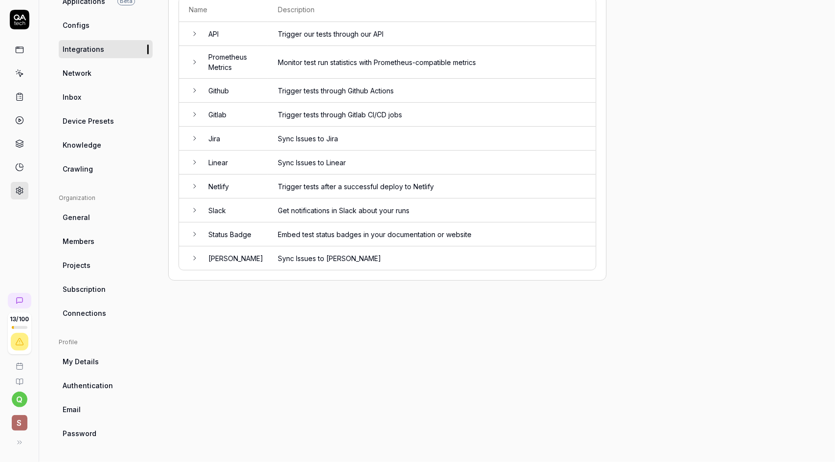
scroll to position [120, 0]
click at [198, 210] on icon at bounding box center [195, 211] width 8 height 8
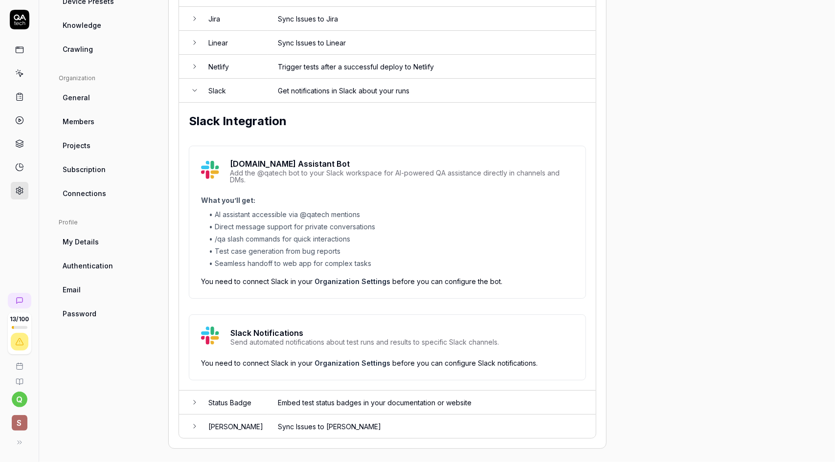
scroll to position [243, 0]
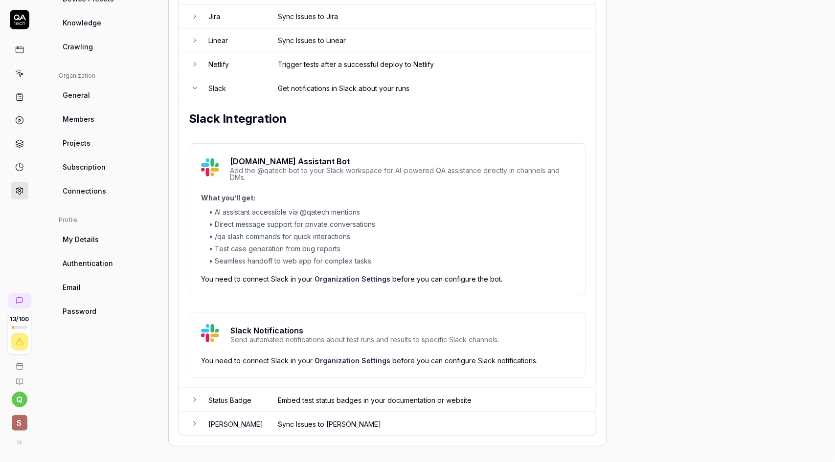
click at [194, 85] on icon at bounding box center [195, 88] width 8 height 8
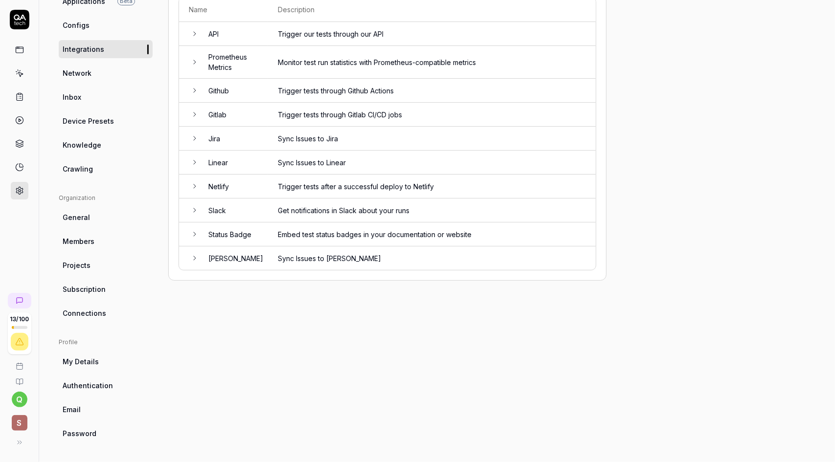
scroll to position [120, 0]
click at [195, 231] on icon at bounding box center [195, 235] width 8 height 8
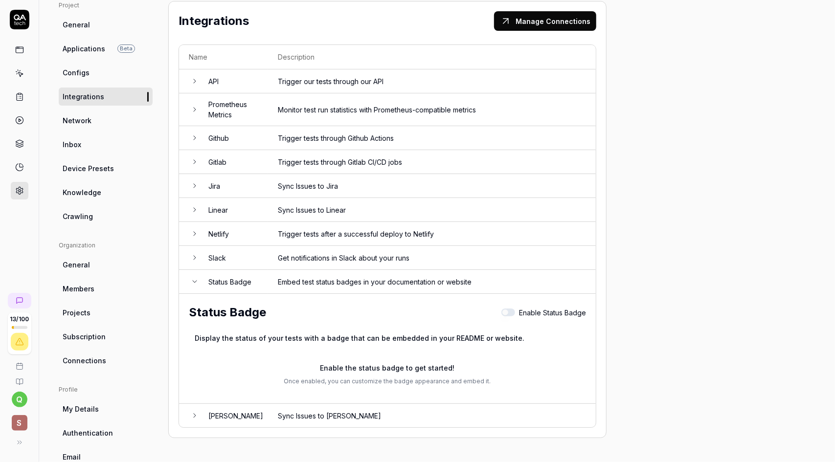
scroll to position [120, 0]
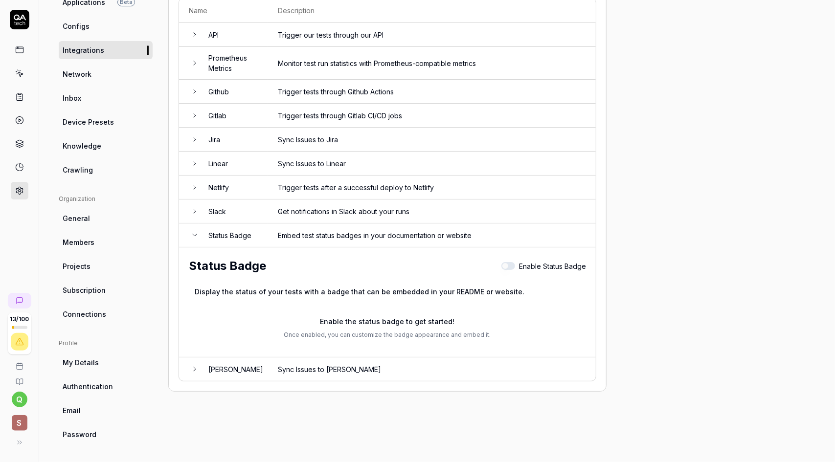
click at [510, 262] on button "Enable Status Badge" at bounding box center [508, 266] width 14 height 8
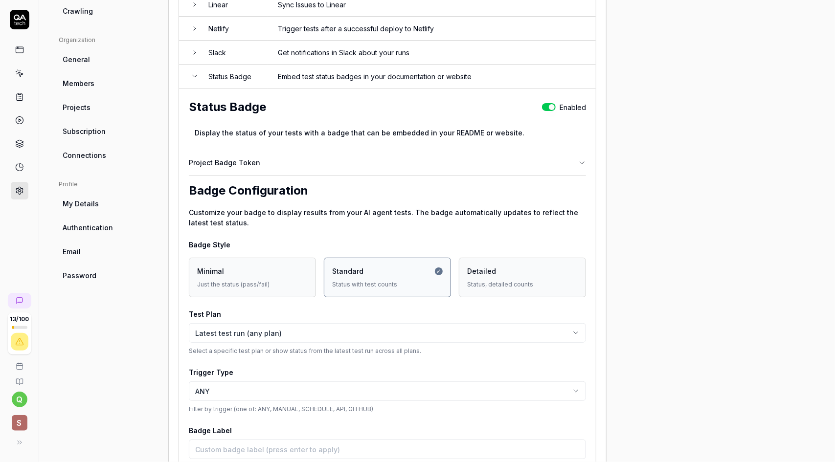
scroll to position [277, 0]
click at [548, 107] on button "Enabled" at bounding box center [549, 109] width 14 height 8
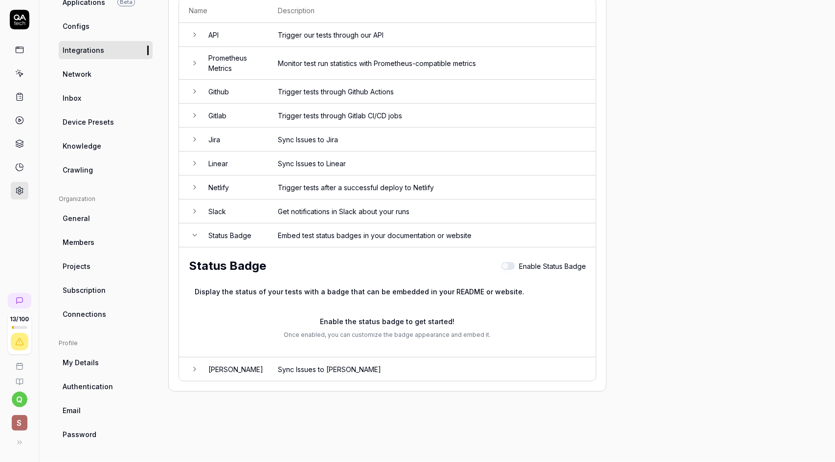
click at [198, 231] on icon at bounding box center [195, 235] width 8 height 8
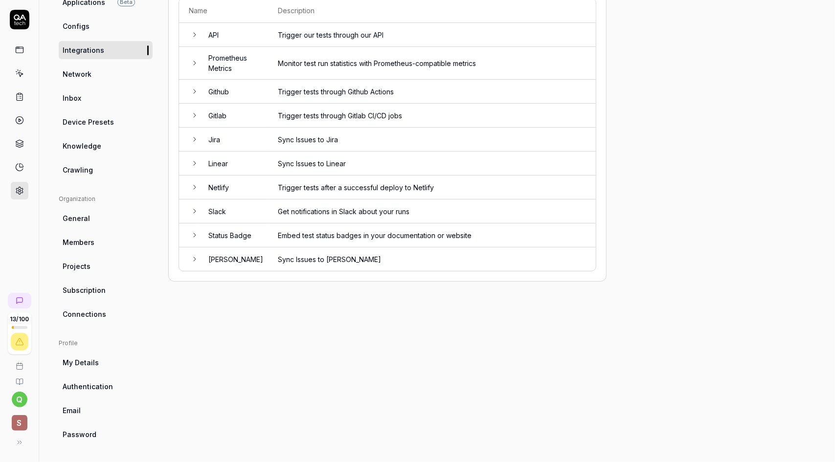
click at [196, 255] on icon at bounding box center [195, 259] width 8 height 8
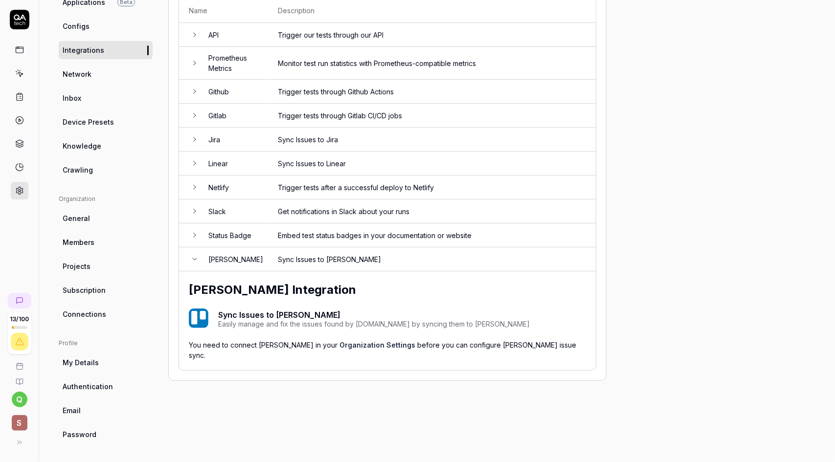
scroll to position [73, 0]
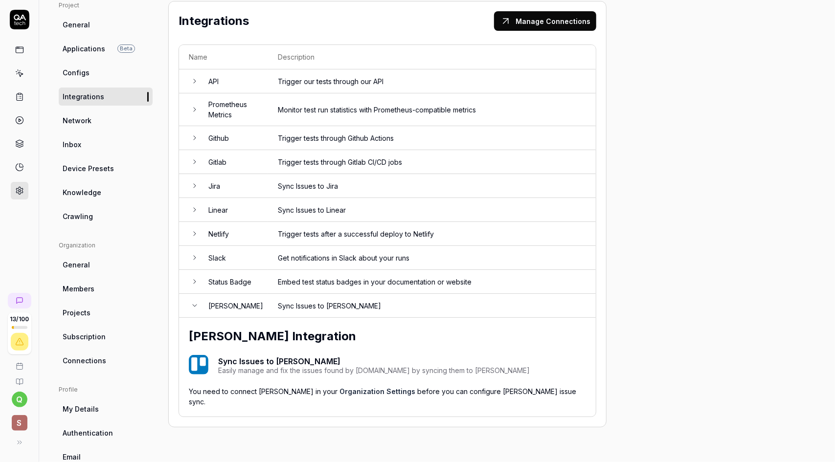
click at [195, 302] on icon at bounding box center [195, 306] width 8 height 8
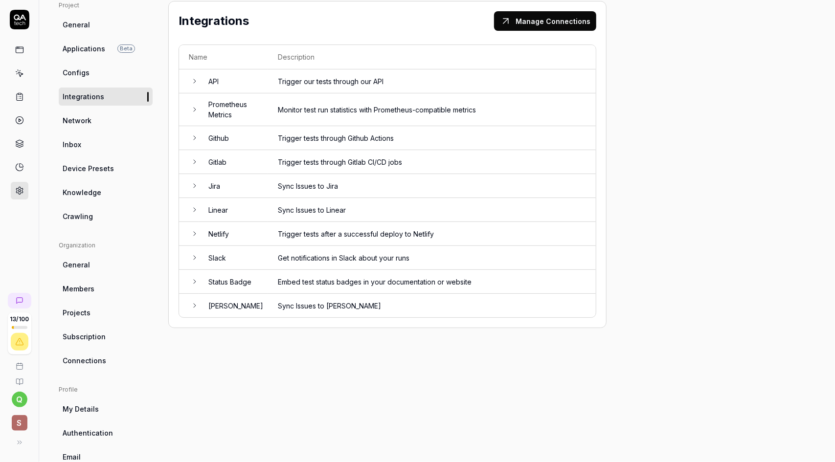
click at [131, 117] on link "Network" at bounding box center [106, 121] width 94 height 18
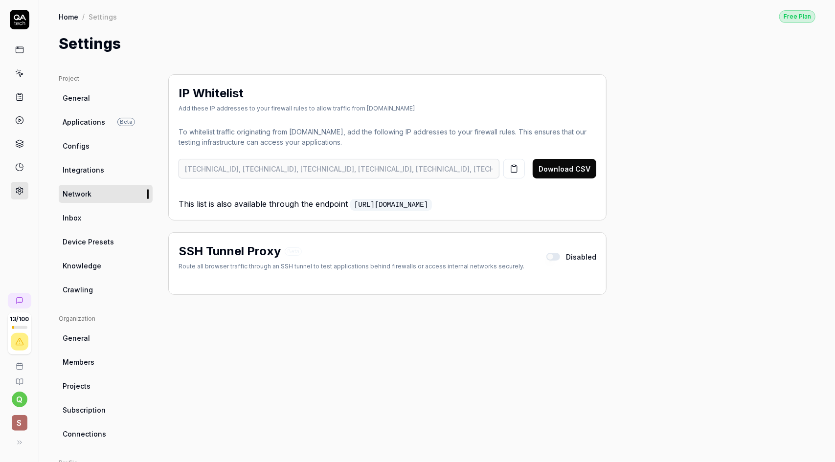
click at [557, 256] on button "button" at bounding box center [553, 257] width 14 height 8
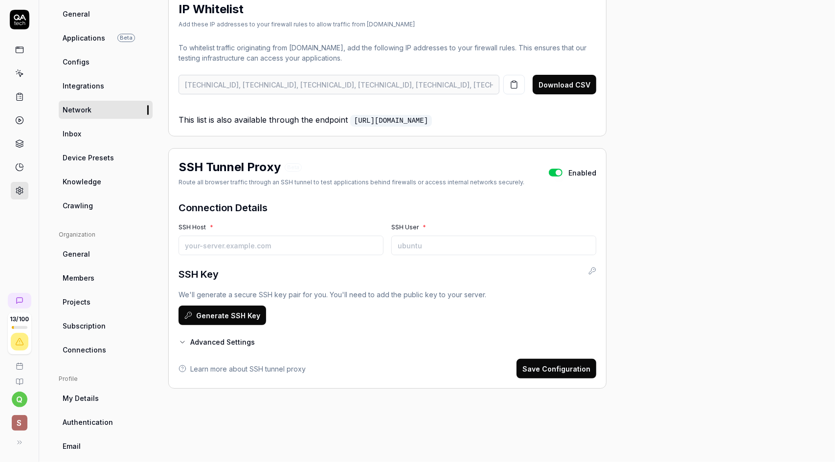
scroll to position [98, 0]
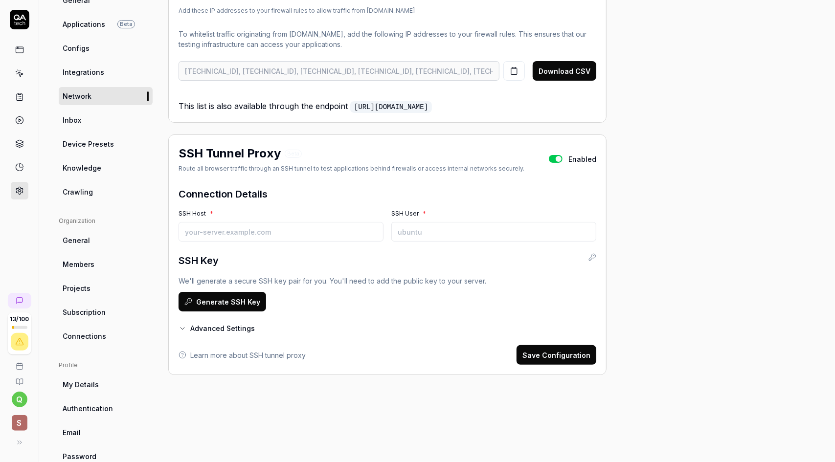
click at [558, 155] on button "button" at bounding box center [556, 159] width 14 height 8
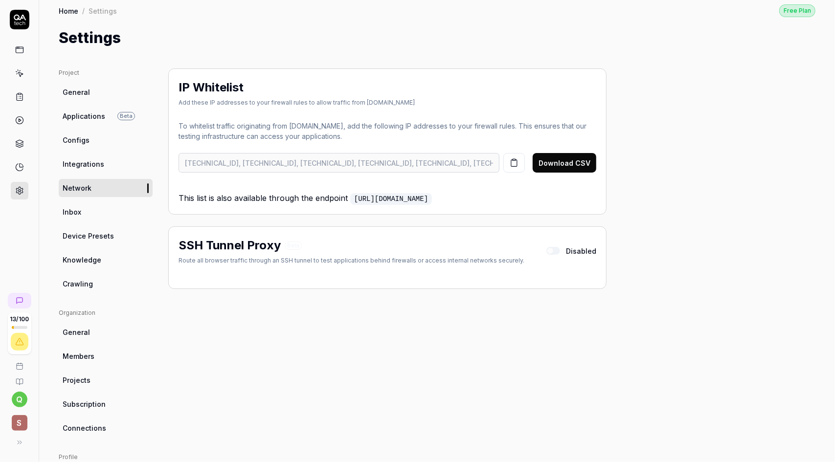
scroll to position [0, 0]
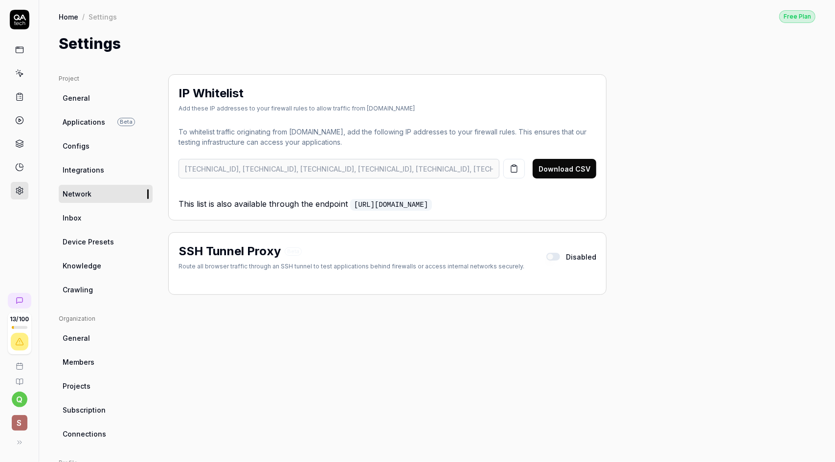
click at [109, 220] on link "Inbox" at bounding box center [106, 218] width 94 height 18
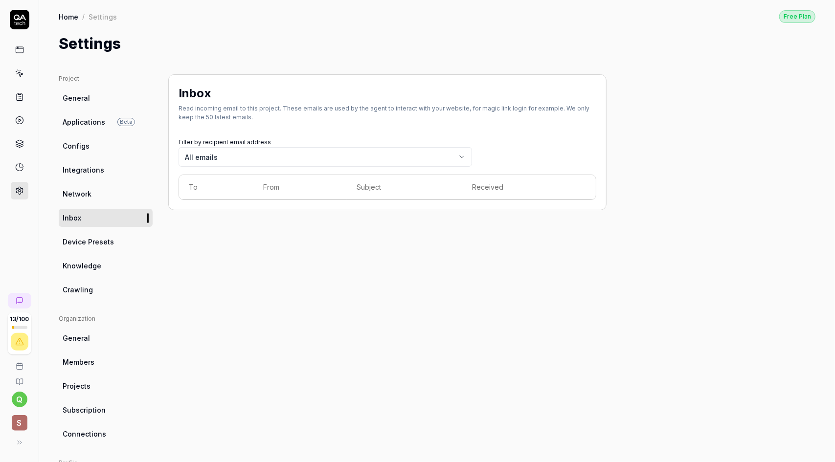
click at [113, 200] on link "Network" at bounding box center [106, 194] width 94 height 18
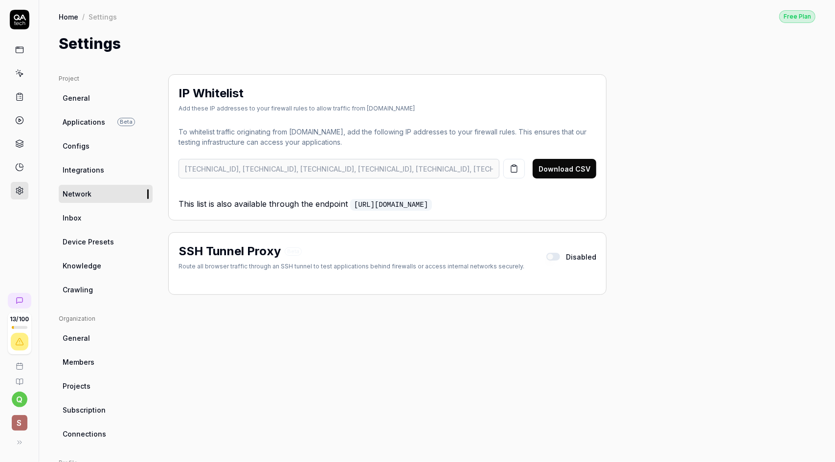
click at [574, 168] on button "Download CSV" at bounding box center [565, 169] width 64 height 20
click at [85, 214] on link "Inbox" at bounding box center [106, 218] width 94 height 18
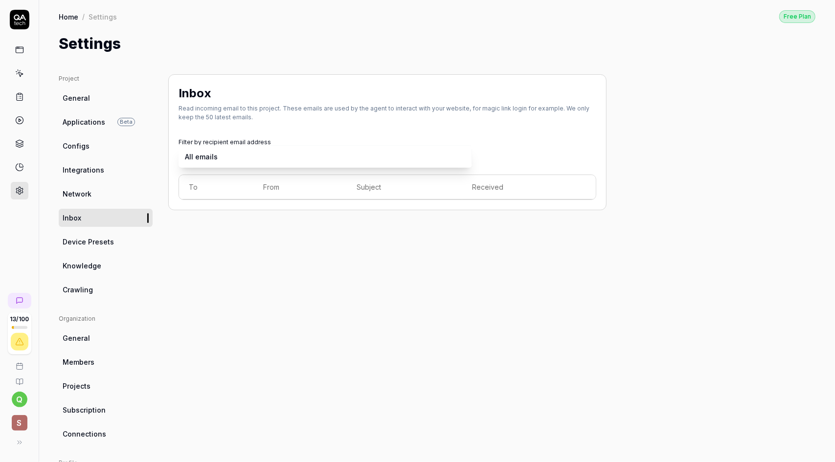
click at [388, 154] on body "13 / 100 q S Home / Settings Free Plan Home / Settings Free Plan Settings Proje…" at bounding box center [417, 231] width 835 height 462
click at [108, 240] on span "Device Presets" at bounding box center [88, 242] width 51 height 10
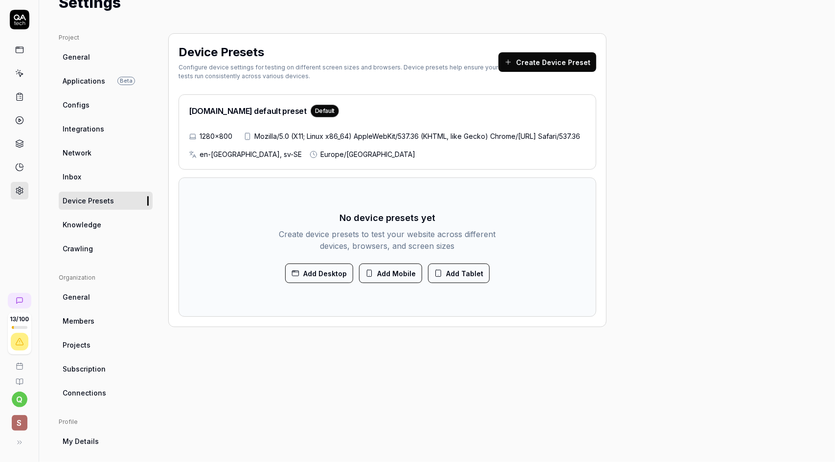
scroll to position [49, 0]
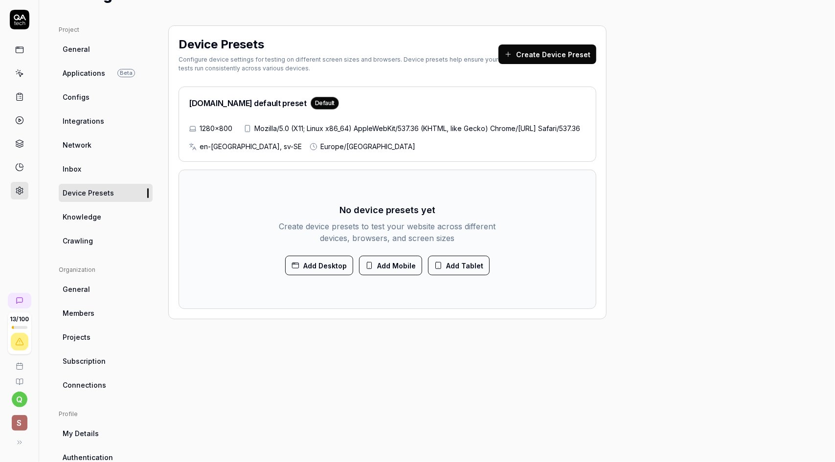
click at [397, 275] on button "Add Mobile" at bounding box center [390, 266] width 63 height 20
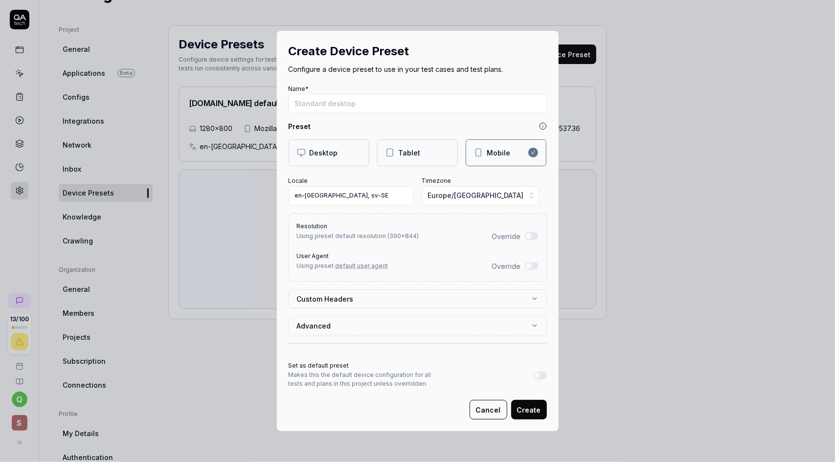
click at [452, 295] on label "Custom Headers" at bounding box center [414, 299] width 234 height 10
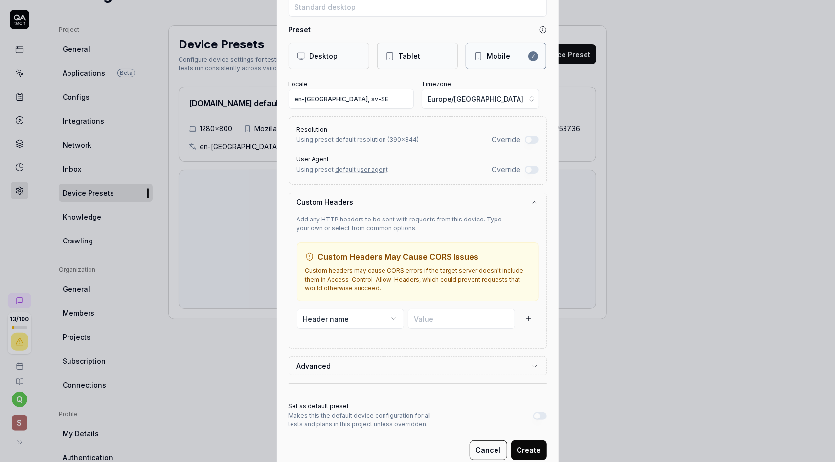
scroll to position [105, 0]
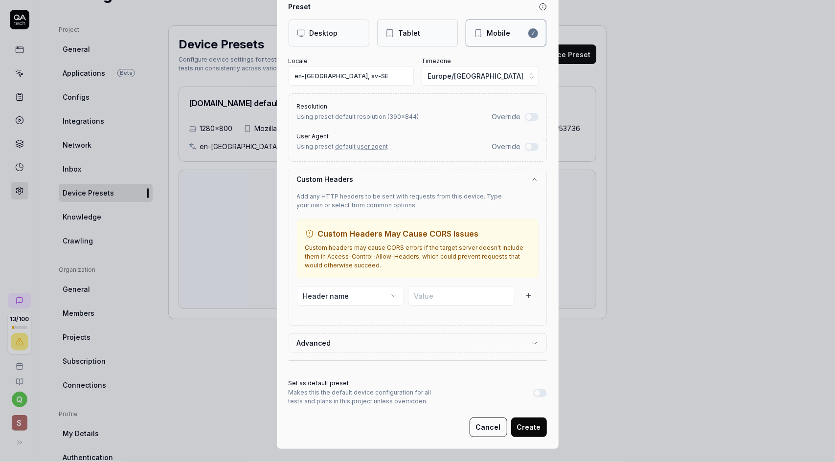
click at [533, 179] on icon "button" at bounding box center [535, 180] width 4 height 2
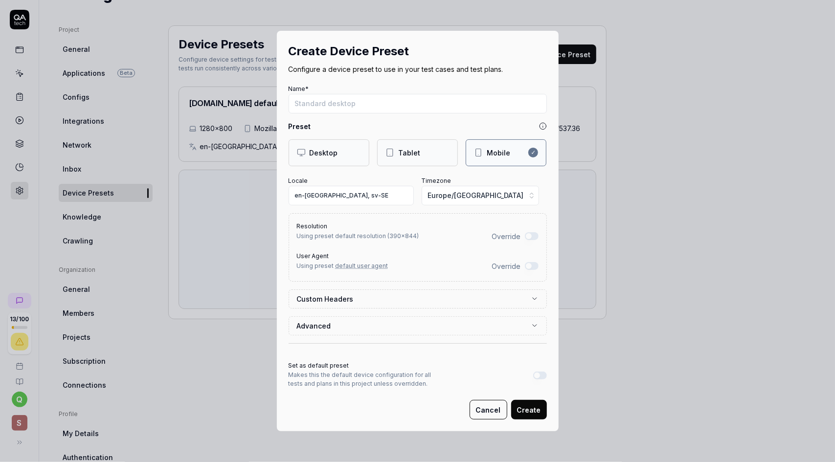
click at [518, 326] on button "Advanced" at bounding box center [418, 326] width 242 height 18
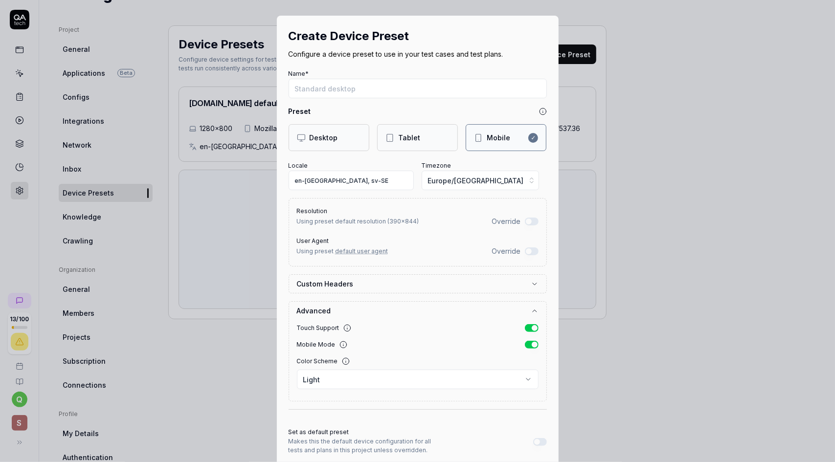
click at [533, 309] on icon "button" at bounding box center [535, 311] width 8 height 8
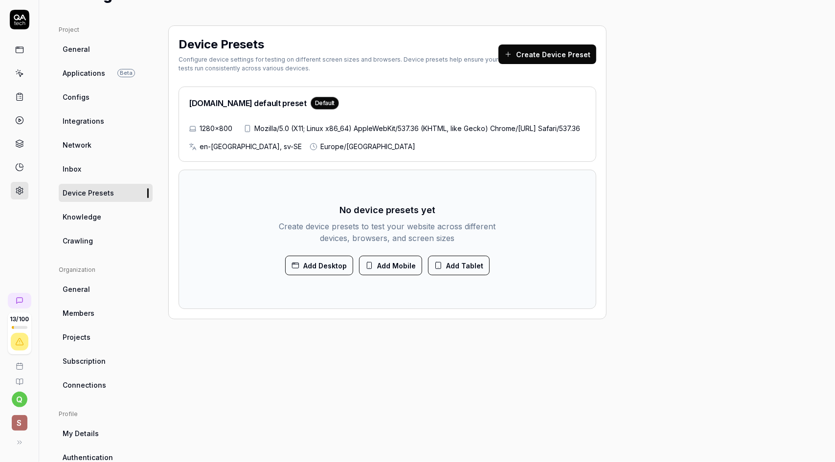
click at [463, 275] on button "Add Tablet" at bounding box center [459, 266] width 62 height 20
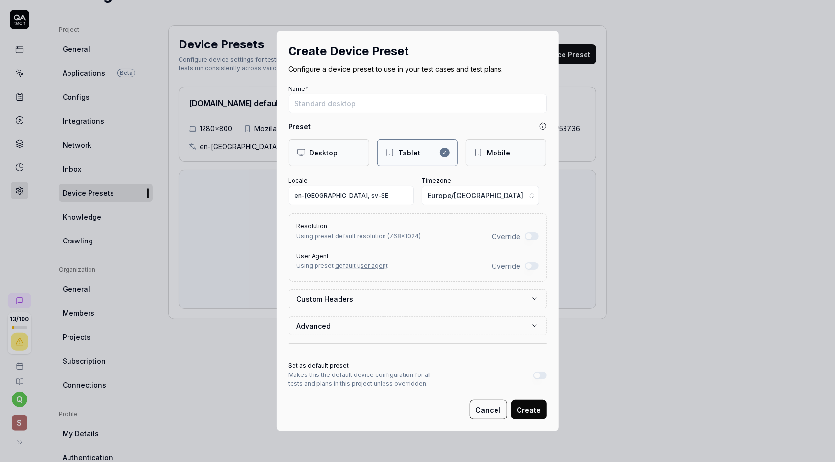
click at [491, 413] on button "Cancel" at bounding box center [489, 410] width 38 height 20
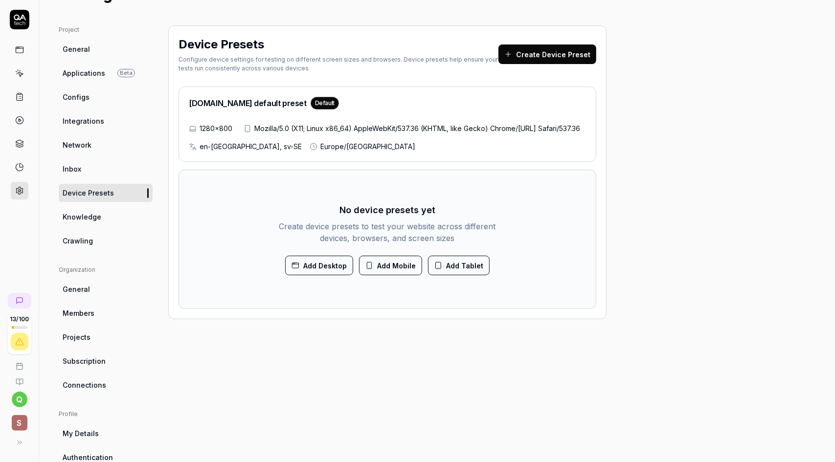
click at [539, 55] on button "Create Device Preset" at bounding box center [547, 55] width 98 height 20
click at [75, 221] on span "Knowledge" at bounding box center [82, 217] width 39 height 10
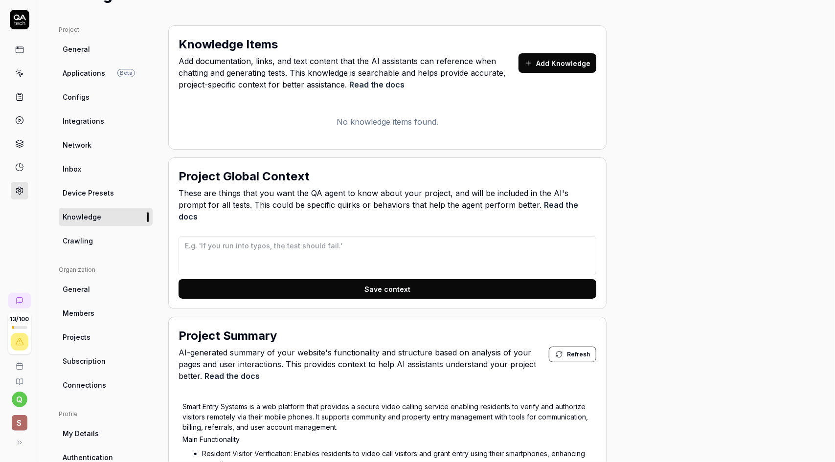
click at [561, 65] on button "Add Knowledge" at bounding box center [557, 63] width 78 height 20
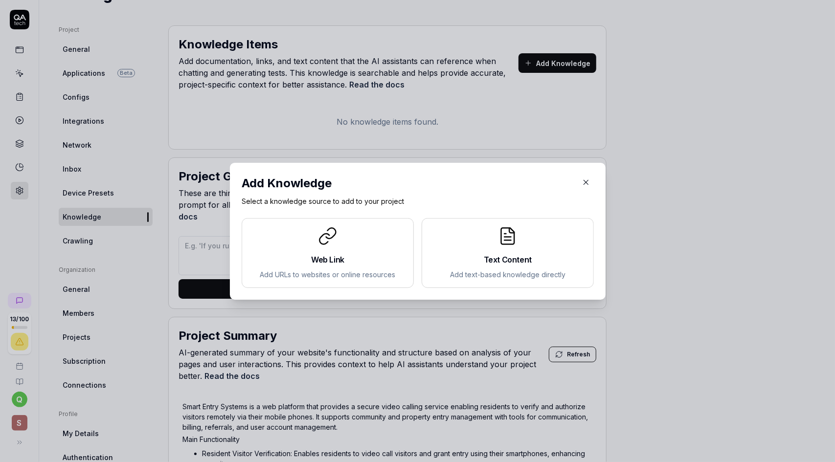
click at [371, 263] on h2 "Web Link" at bounding box center [328, 260] width 156 height 12
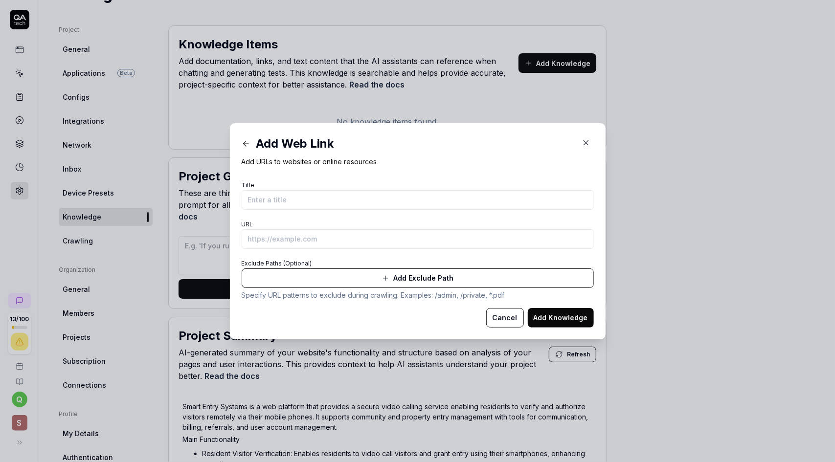
click at [416, 281] on button "Add Exclude Path" at bounding box center [418, 279] width 352 height 20
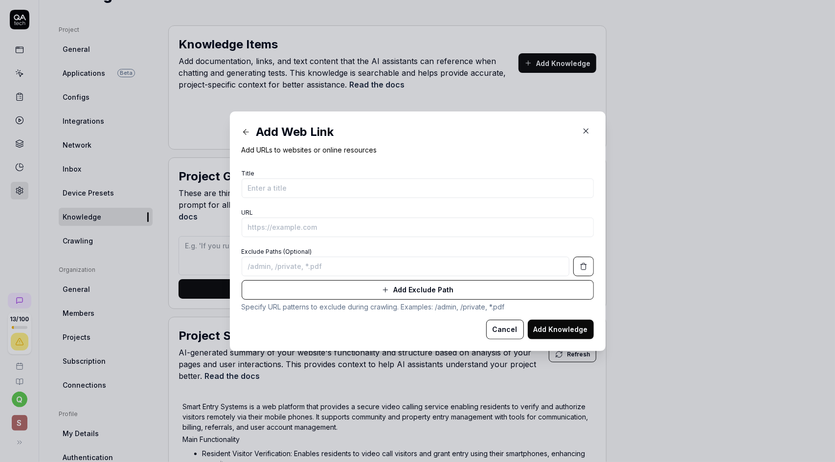
click at [503, 330] on button "Cancel" at bounding box center [505, 330] width 38 height 20
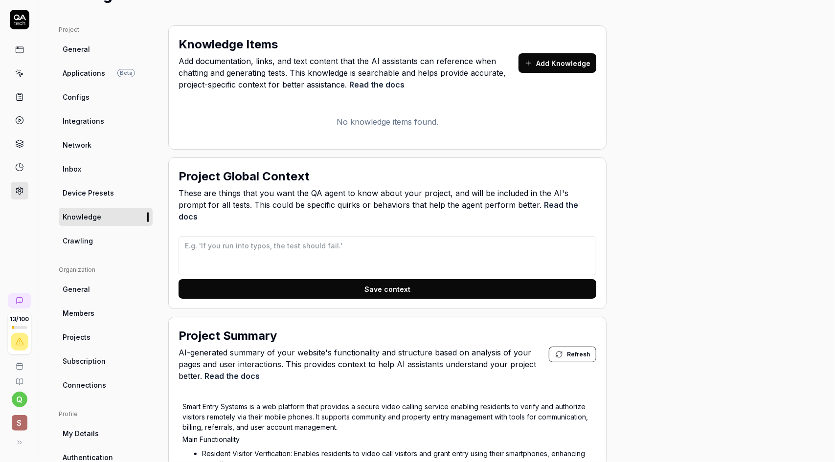
click at [560, 61] on button "Add Knowledge" at bounding box center [557, 63] width 78 height 20
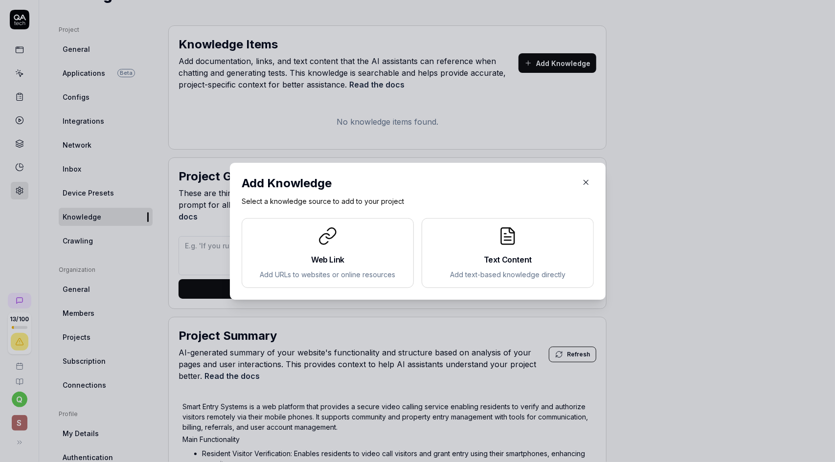
click at [499, 261] on h2 "Text Content" at bounding box center [508, 260] width 156 height 12
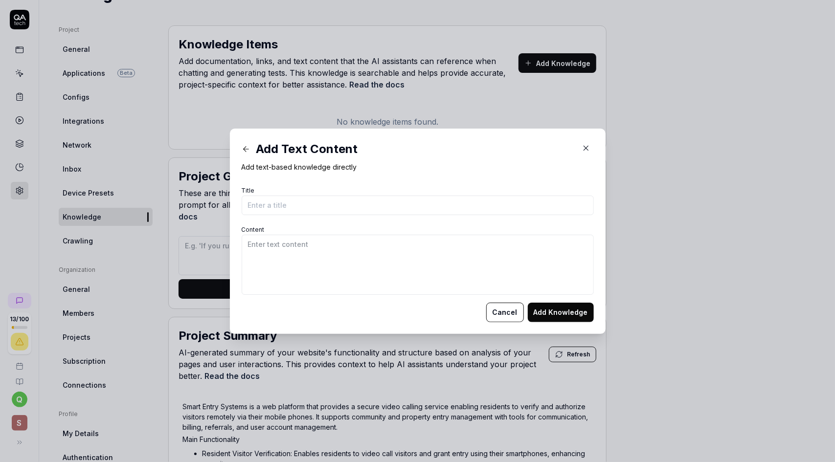
click at [499, 317] on button "Cancel" at bounding box center [505, 313] width 38 height 20
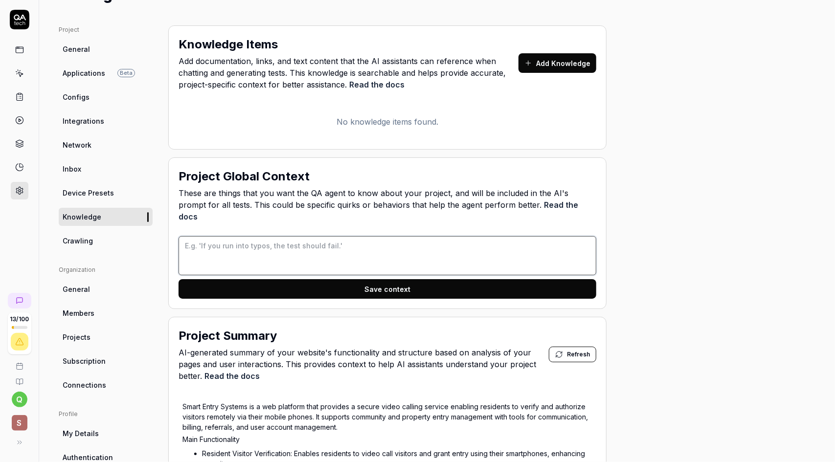
click at [355, 236] on textarea at bounding box center [388, 255] width 418 height 39
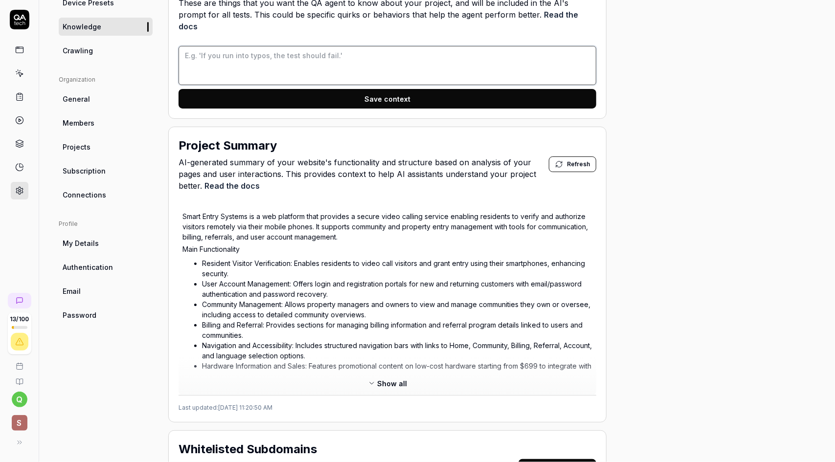
scroll to position [245, 0]
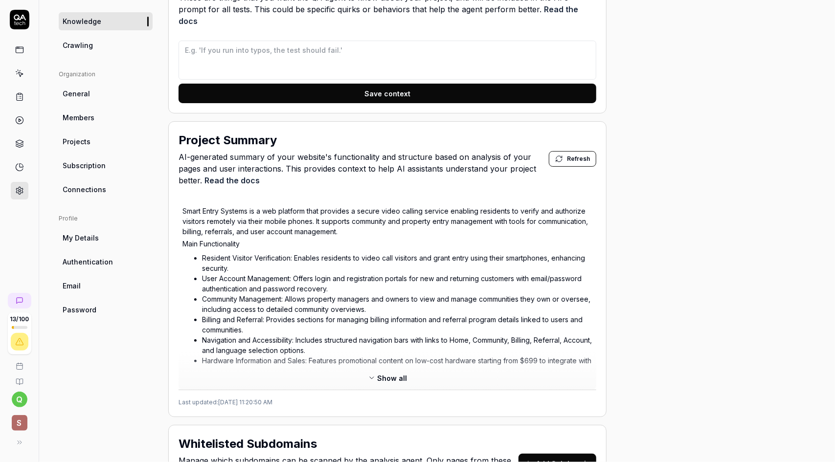
click at [388, 373] on span "Show all" at bounding box center [393, 378] width 30 height 10
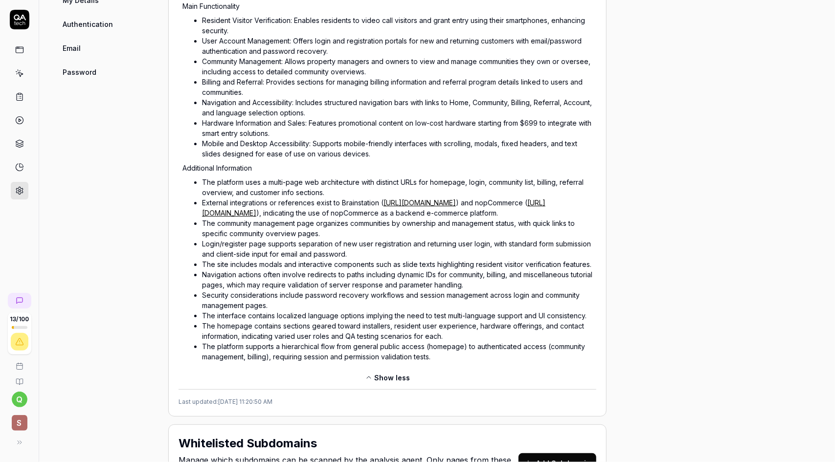
scroll to position [489, 0]
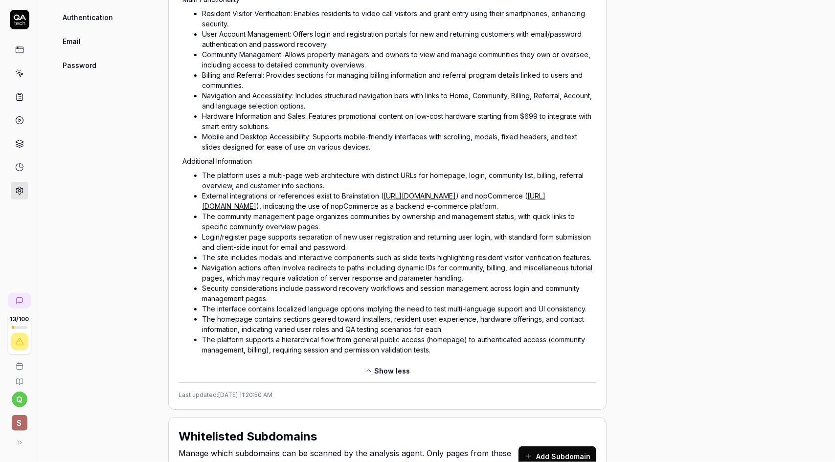
click at [397, 370] on span "Show less" at bounding box center [393, 371] width 36 height 10
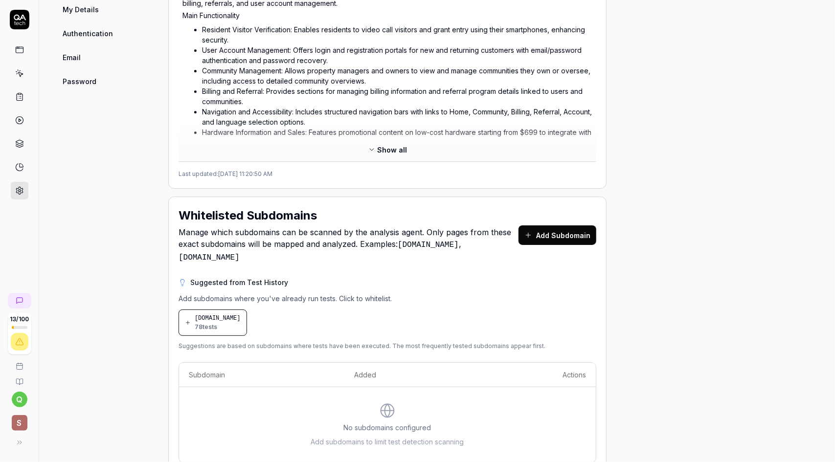
scroll to position [487, 0]
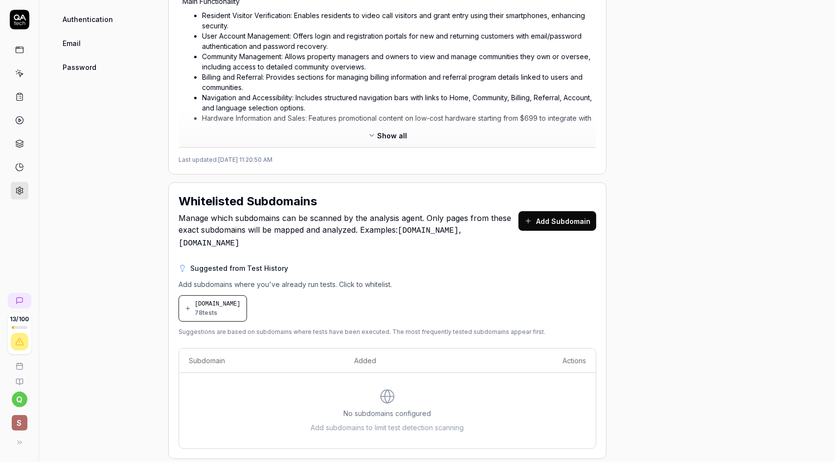
click at [572, 211] on button "Add Subdomain" at bounding box center [557, 221] width 78 height 20
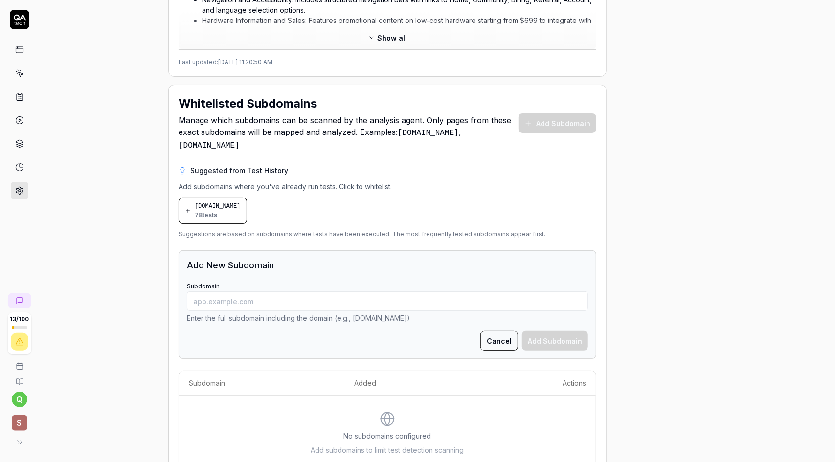
click at [505, 331] on button "Cancel" at bounding box center [499, 341] width 38 height 20
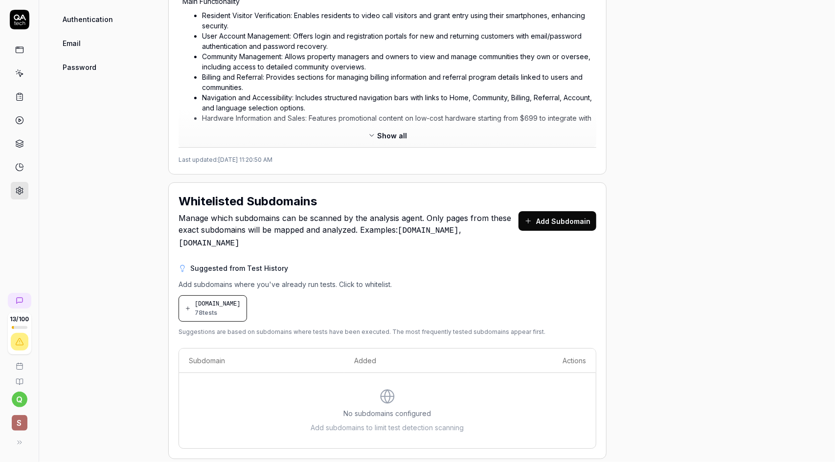
click at [241, 300] on div "smartentrysystems.com 78 tests" at bounding box center [218, 309] width 46 height 18
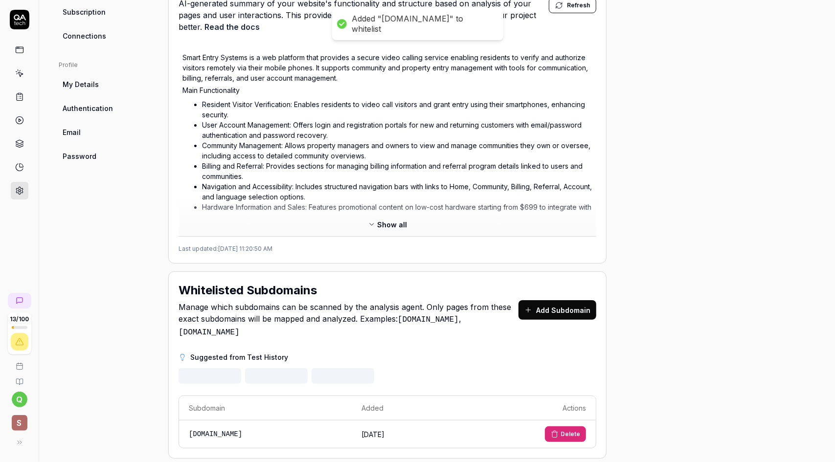
scroll to position [354, 0]
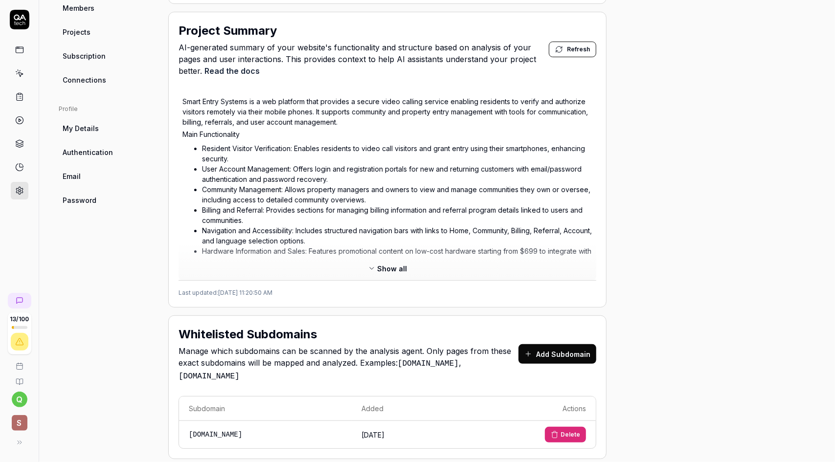
click at [569, 427] on button "Delete" at bounding box center [565, 435] width 41 height 16
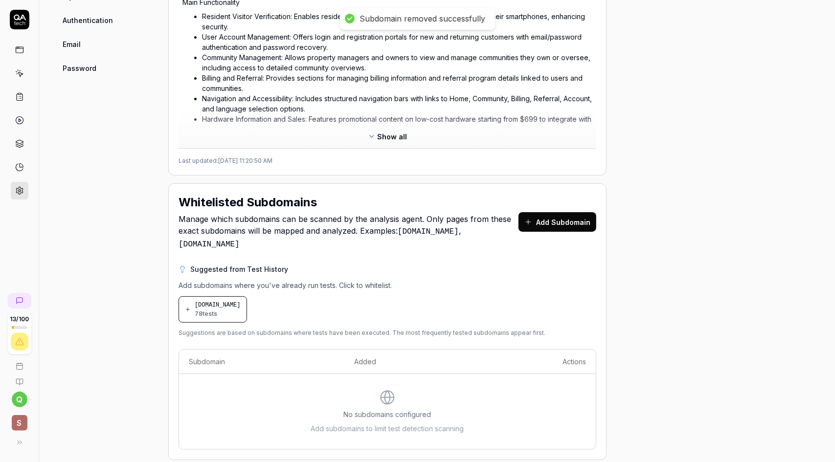
scroll to position [487, 0]
click at [366, 389] on div "No subdomains configured Add subdomains to limit test detection scanning" at bounding box center [387, 411] width 397 height 44
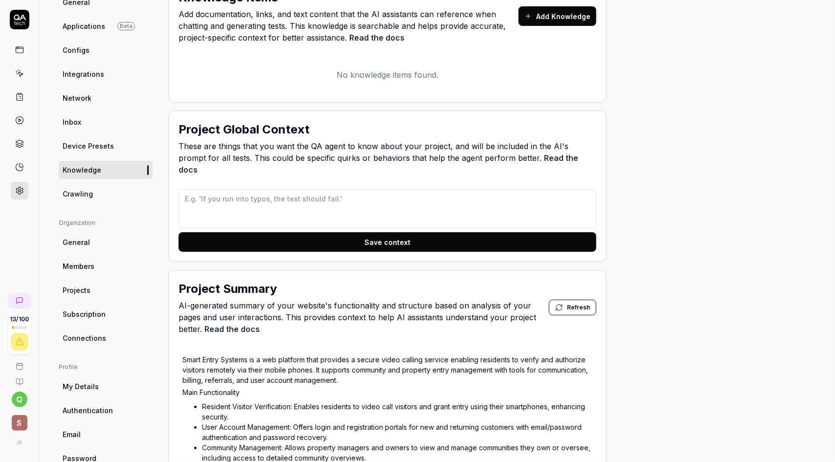
scroll to position [96, 0]
click at [93, 195] on link "Crawling" at bounding box center [106, 194] width 94 height 18
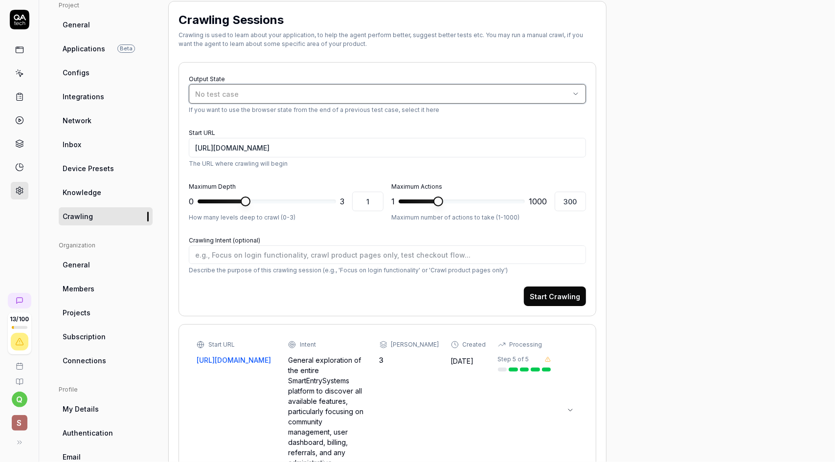
click at [356, 92] on div "No test case" at bounding box center [382, 94] width 375 height 10
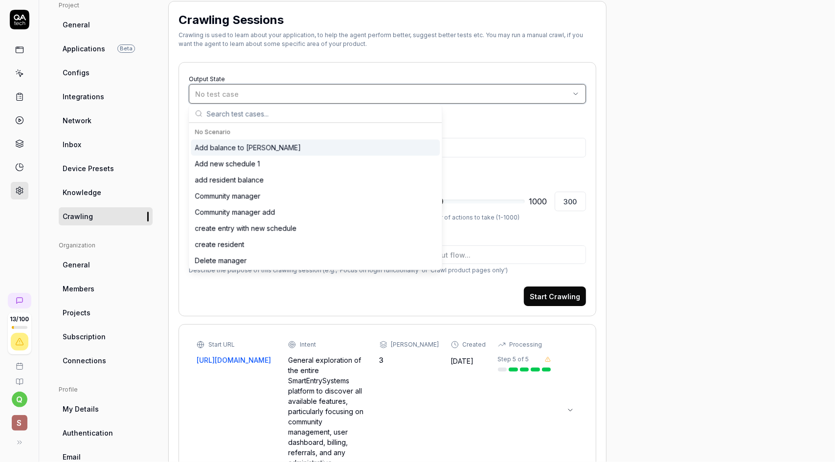
click at [356, 92] on div "No test case" at bounding box center [382, 94] width 375 height 10
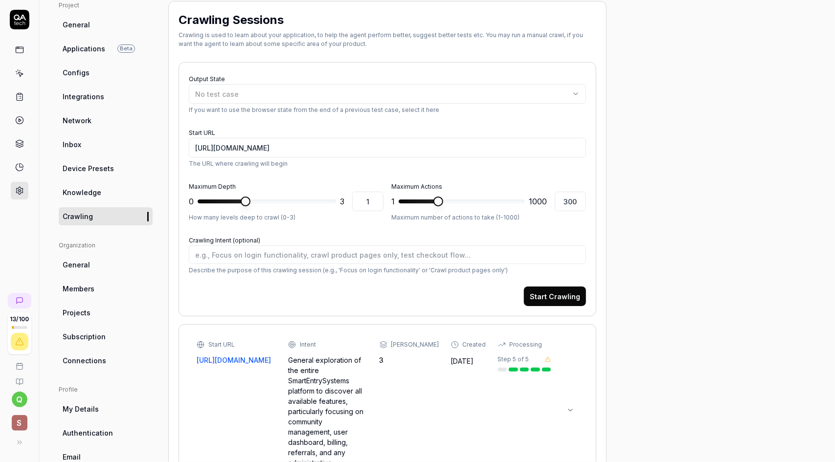
type textarea "*"
type input "2"
type textarea "*"
type input "1"
click at [247, 206] on span at bounding box center [246, 202] width 10 height 10
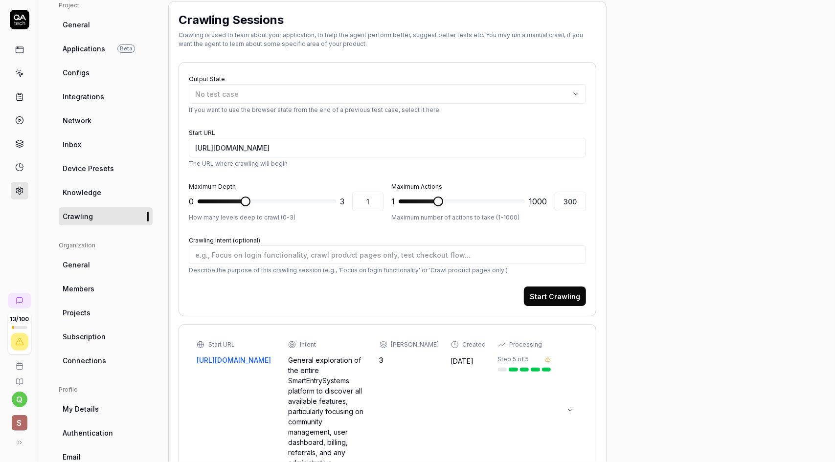
type textarea "*"
type input "387"
click at [447, 205] on span at bounding box center [449, 202] width 10 height 10
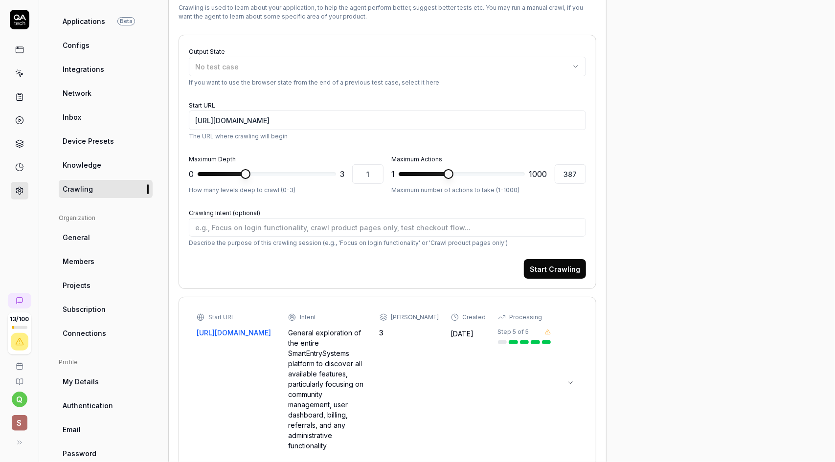
scroll to position [220, 0]
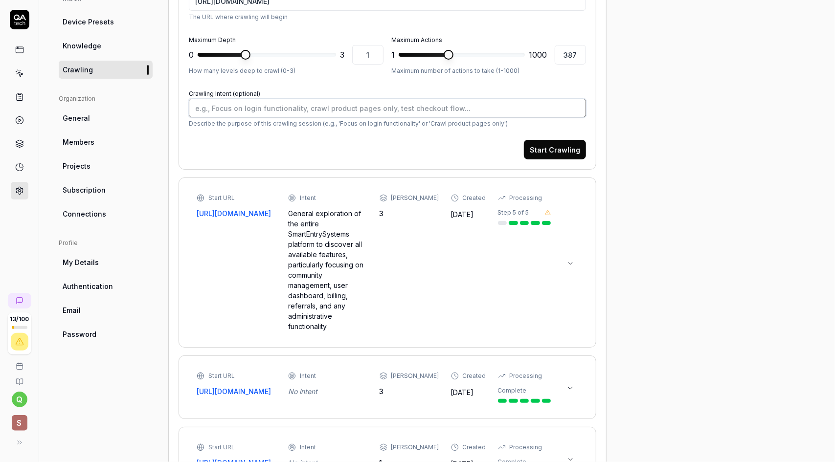
click at [304, 103] on textarea "Crawling Intent (optional)" at bounding box center [387, 108] width 397 height 19
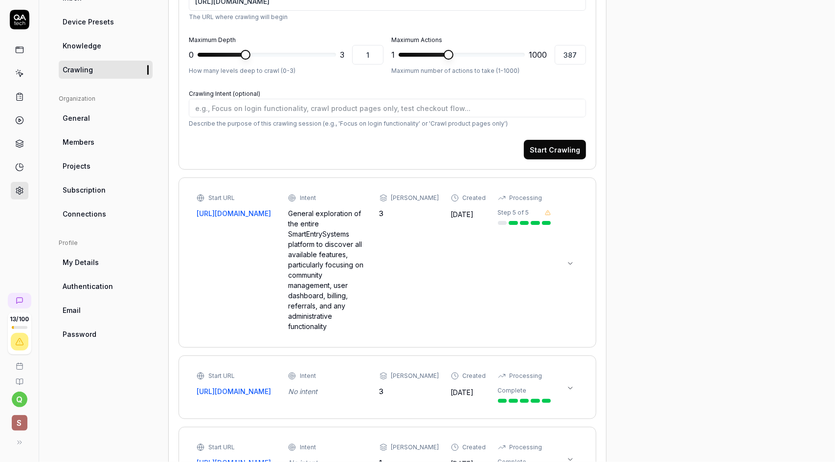
type textarea "*"
click at [350, 151] on div "Start Crawling" at bounding box center [387, 150] width 397 height 20
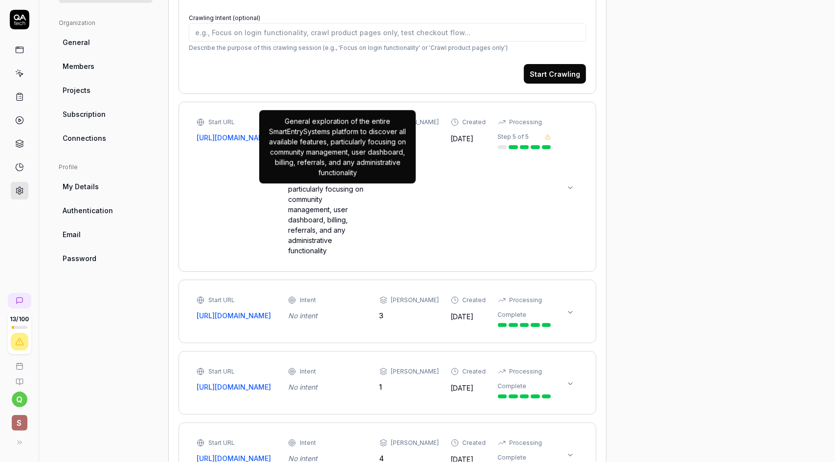
scroll to position [318, 0]
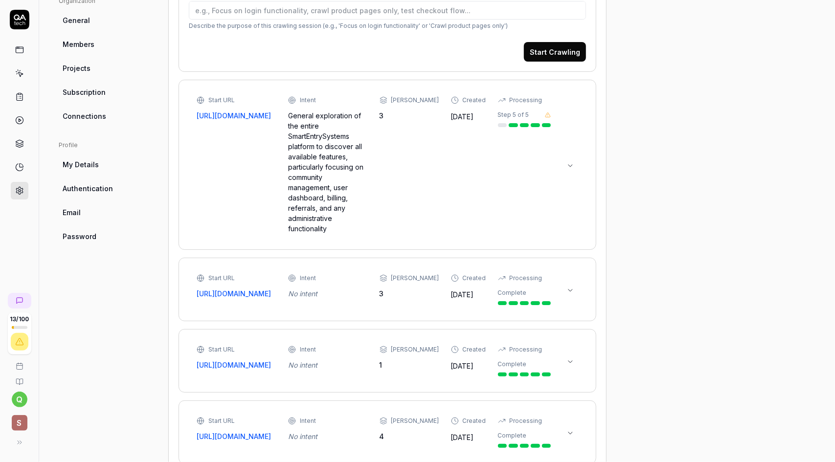
click at [571, 162] on icon at bounding box center [570, 166] width 8 height 8
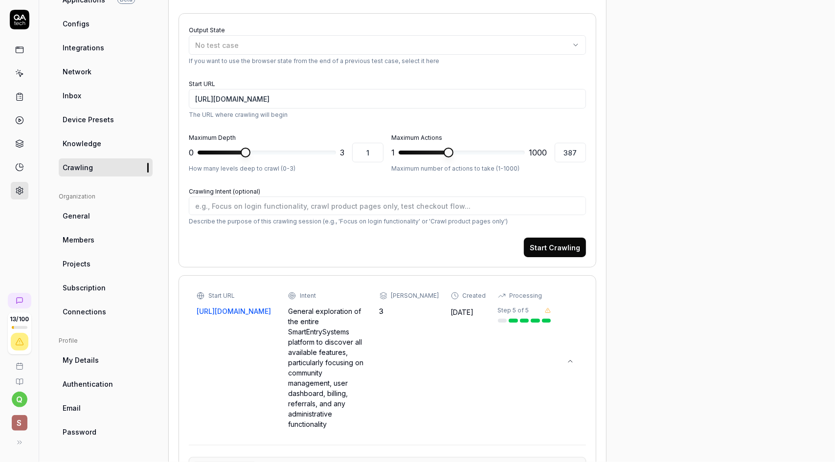
scroll to position [147, 0]
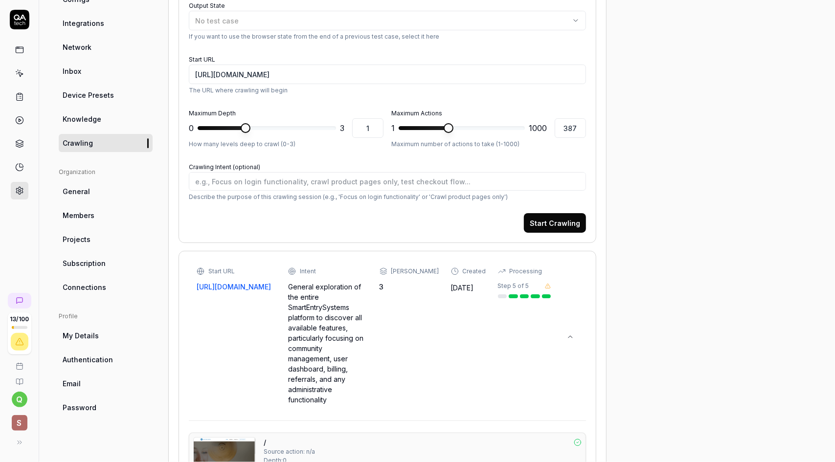
click at [572, 333] on icon at bounding box center [570, 337] width 8 height 8
click at [90, 192] on link "General" at bounding box center [106, 191] width 94 height 18
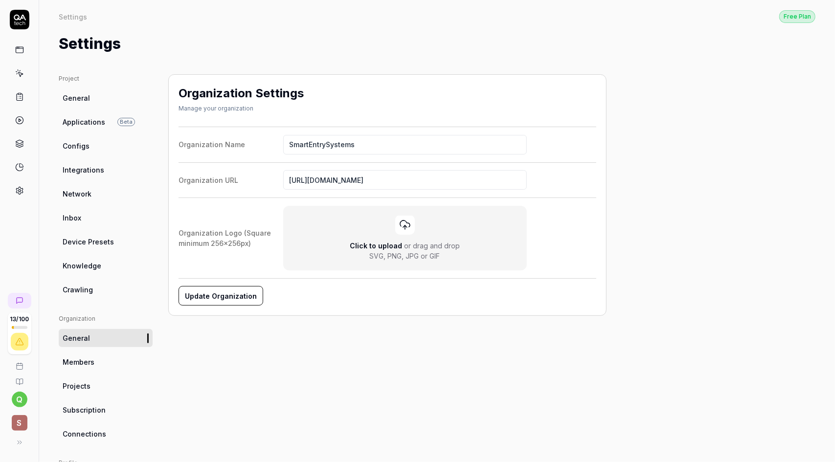
click at [227, 295] on button "Update Organization" at bounding box center [221, 296] width 85 height 20
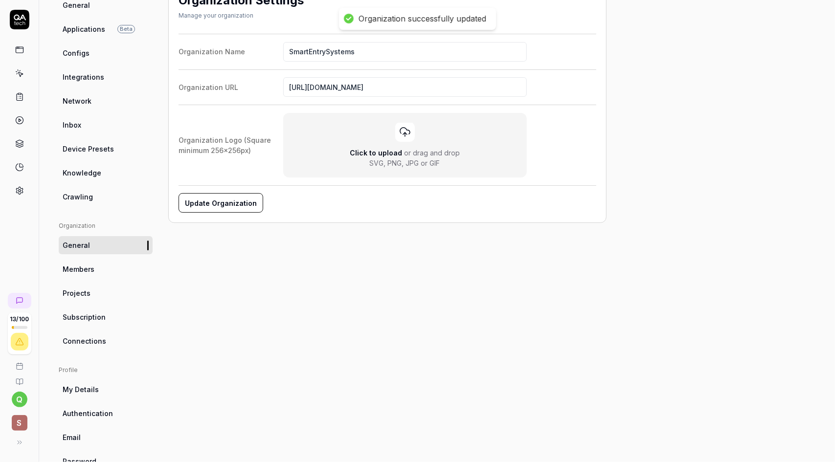
scroll to position [98, 0]
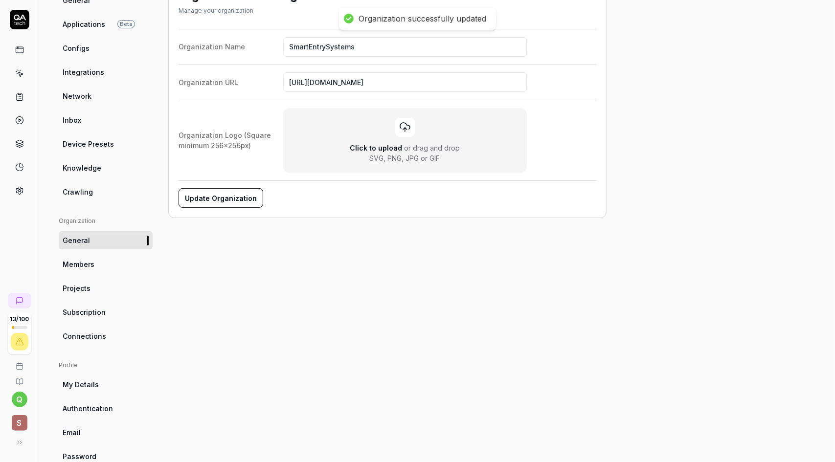
click at [99, 264] on link "Members" at bounding box center [106, 264] width 94 height 18
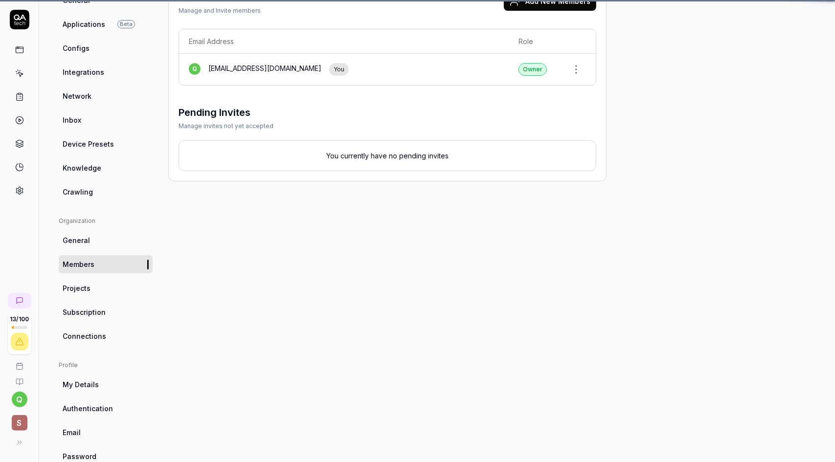
scroll to position [73, 0]
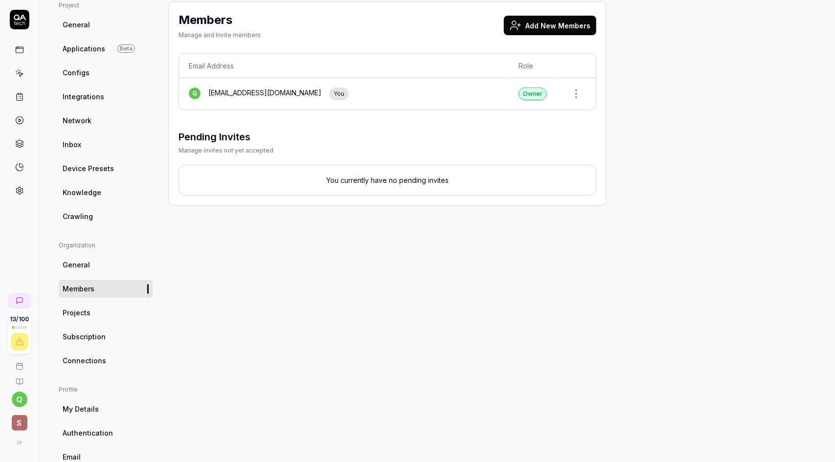
click at [570, 26] on button "Add New Members" at bounding box center [550, 26] width 92 height 20
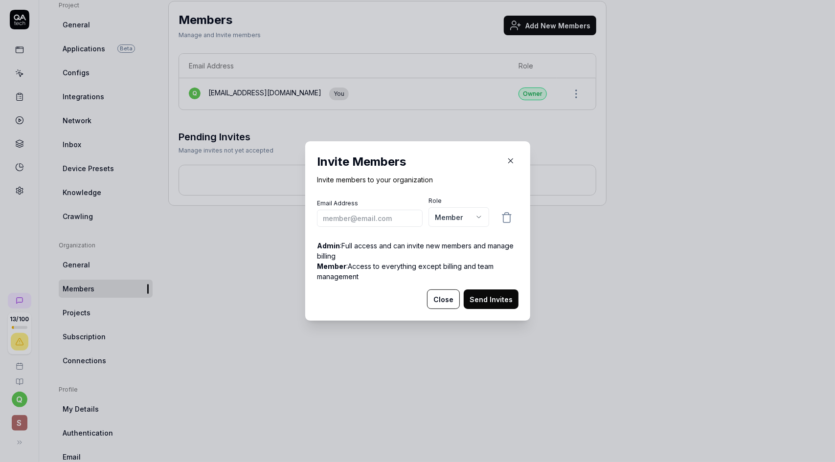
click at [472, 221] on body "13 / 100 q S Settings Free Plan Settings Free Plan Settings Project General App…" at bounding box center [417, 231] width 835 height 462
click at [442, 299] on button "Close" at bounding box center [443, 300] width 33 height 20
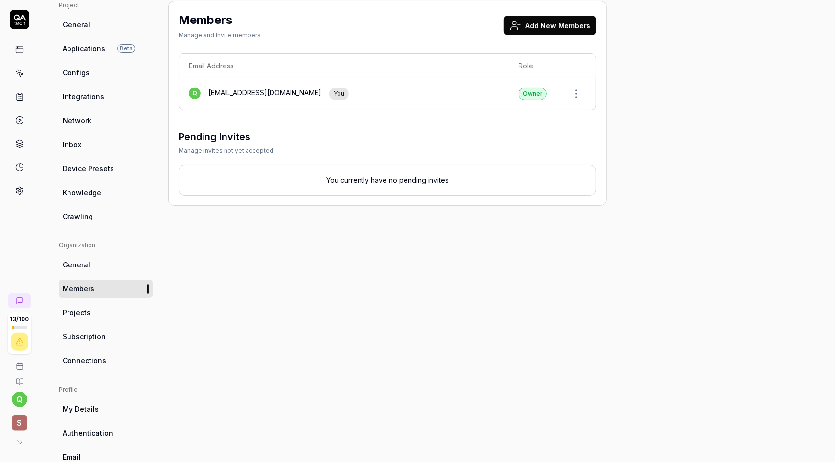
click at [395, 180] on p "You currently have no pending invites" at bounding box center [387, 180] width 397 height 10
click at [80, 313] on span "Projects" at bounding box center [77, 313] width 28 height 10
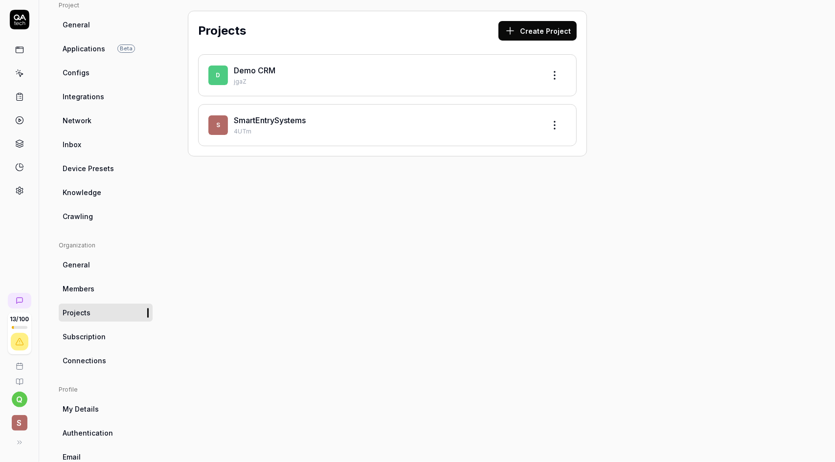
click at [526, 75] on div "Demo CRM jgaZ" at bounding box center [385, 76] width 303 height 22
click at [551, 76] on html "13 / 100 q S Settings Free Plan Settings Free Plan Settings Project General App…" at bounding box center [417, 231] width 835 height 462
click at [502, 99] on span "Options" at bounding box center [491, 97] width 28 height 10
click at [412, 123] on div "SmartEntrySystems" at bounding box center [385, 120] width 303 height 12
click at [355, 77] on p "jgaZ" at bounding box center [385, 81] width 303 height 9
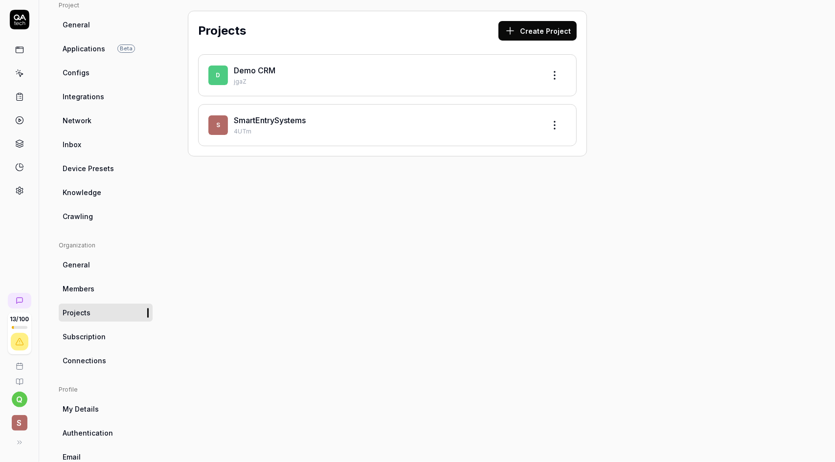
click at [348, 119] on div "SmartEntrySystems" at bounding box center [385, 120] width 303 height 12
click at [104, 335] on link "Subscription" at bounding box center [106, 337] width 94 height 18
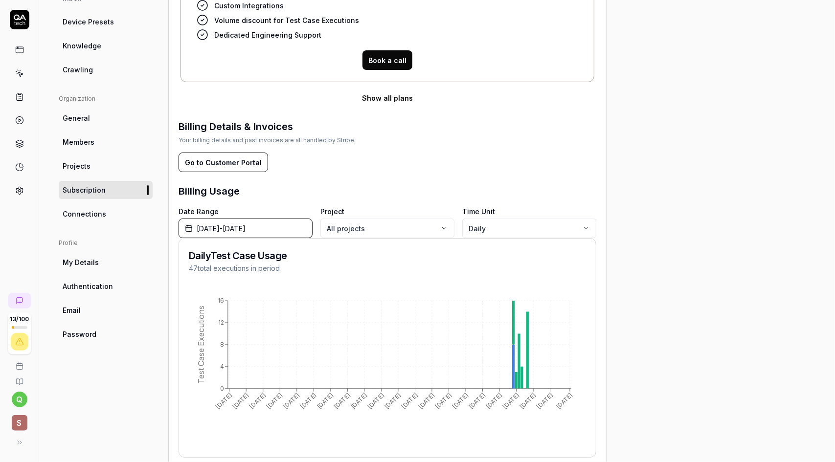
scroll to position [255, 0]
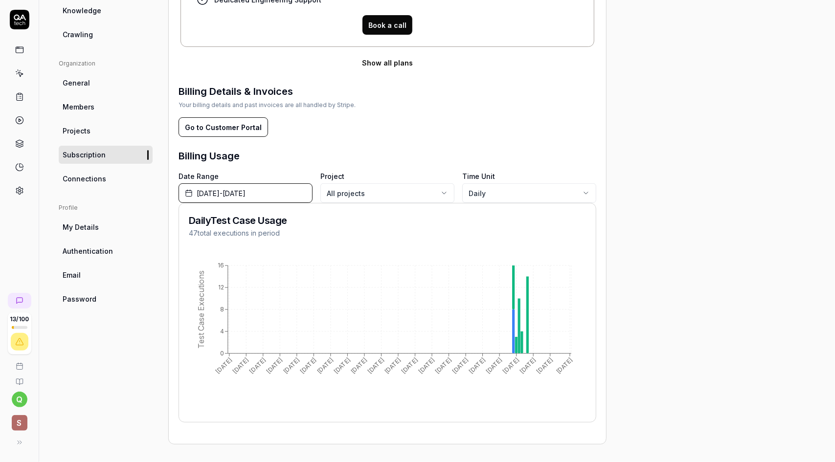
click at [117, 180] on link "Connections" at bounding box center [106, 179] width 94 height 18
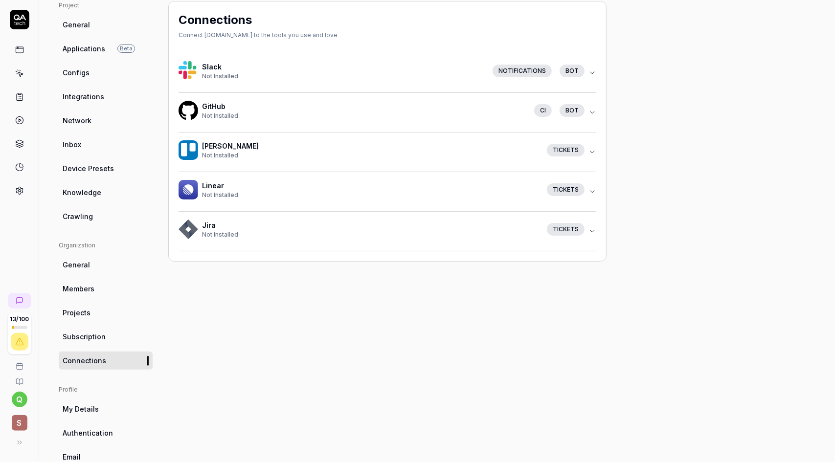
click at [576, 68] on div "bot" at bounding box center [572, 71] width 25 height 13
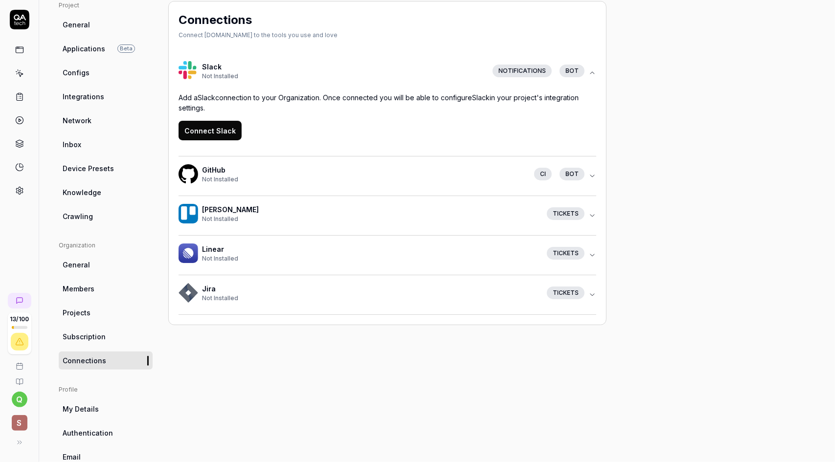
click at [205, 127] on button "Connect Slack" at bounding box center [210, 131] width 63 height 20
click at [592, 176] on icon "button" at bounding box center [592, 176] width 8 height 8
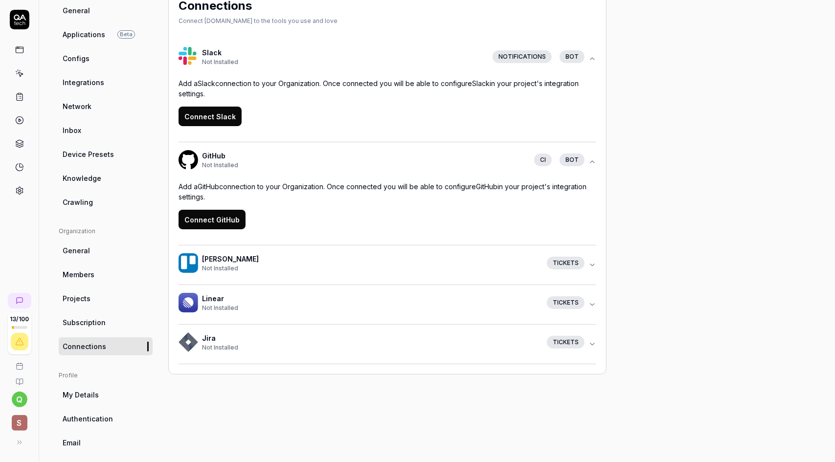
scroll to position [120, 0]
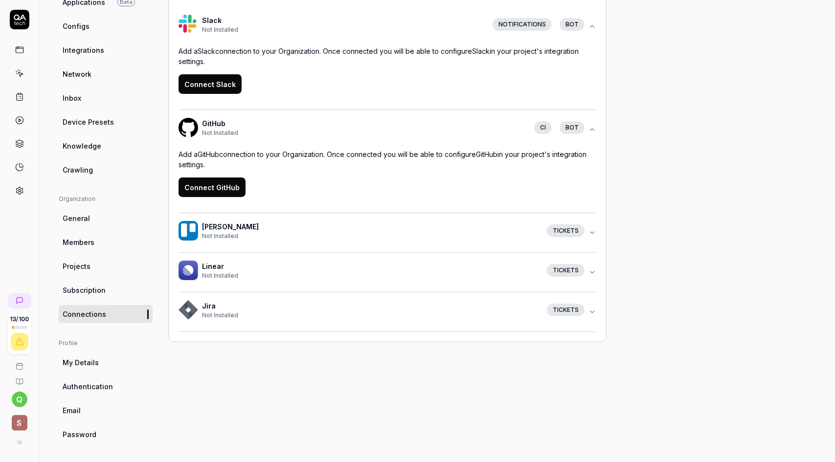
click at [84, 366] on span "My Details" at bounding box center [81, 363] width 36 height 10
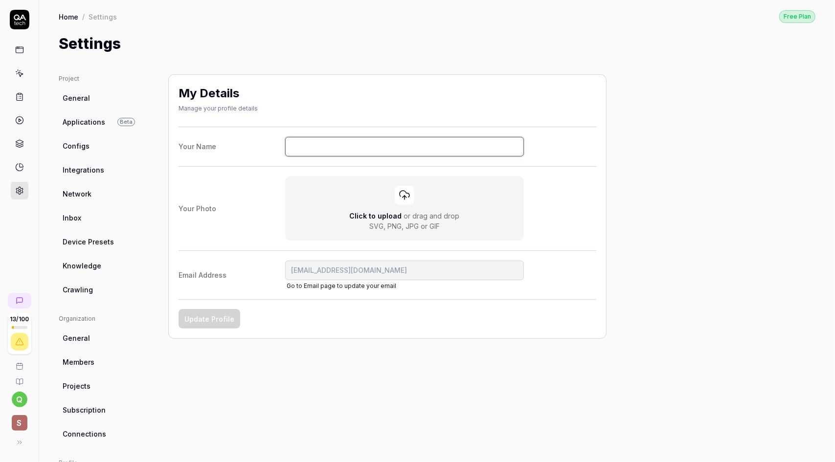
click at [327, 153] on input "Your Name" at bounding box center [404, 147] width 239 height 20
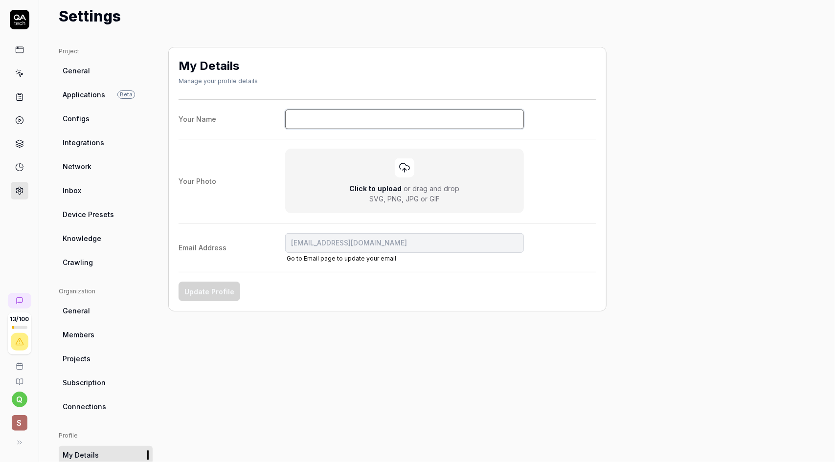
scroll to position [120, 0]
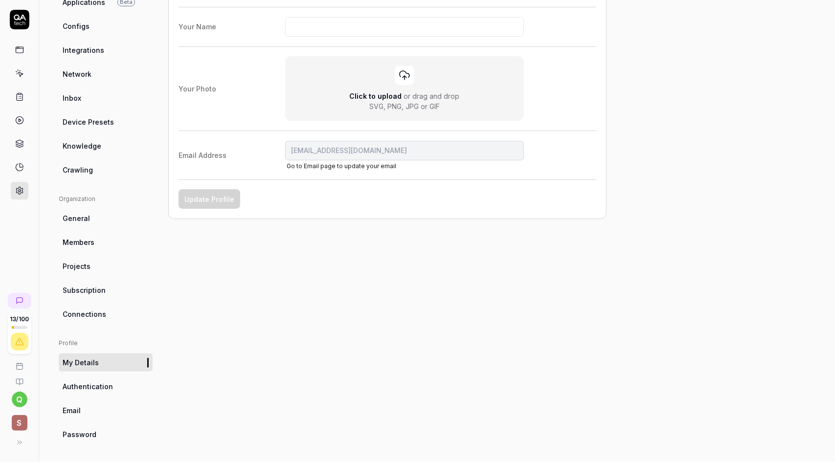
click at [86, 390] on span "Authentication" at bounding box center [88, 386] width 50 height 10
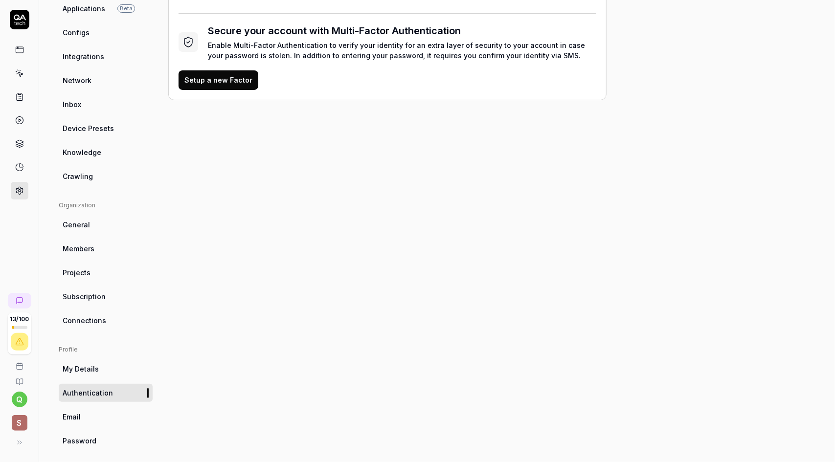
scroll to position [120, 0]
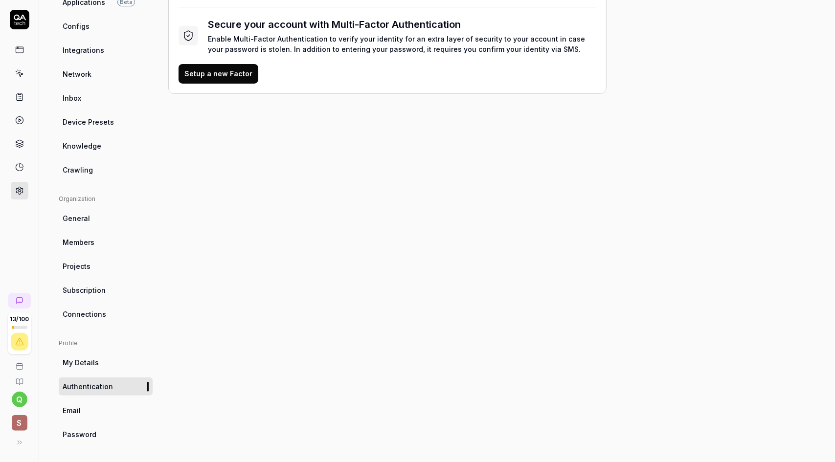
click at [74, 413] on span "Email" at bounding box center [72, 410] width 18 height 10
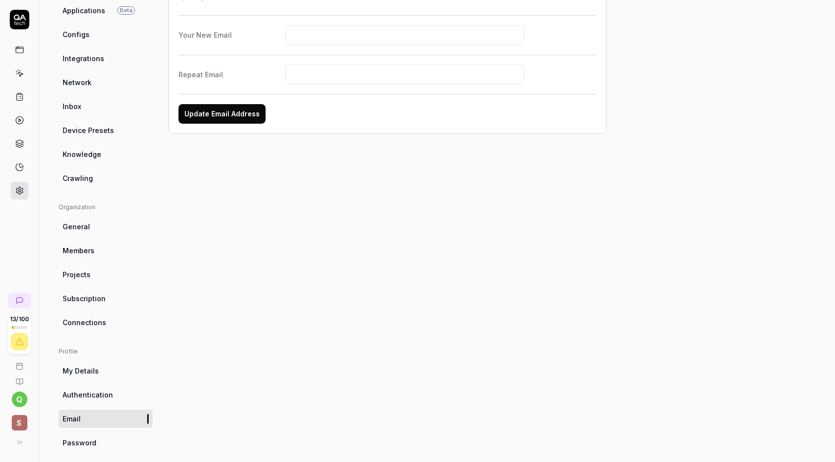
scroll to position [120, 0]
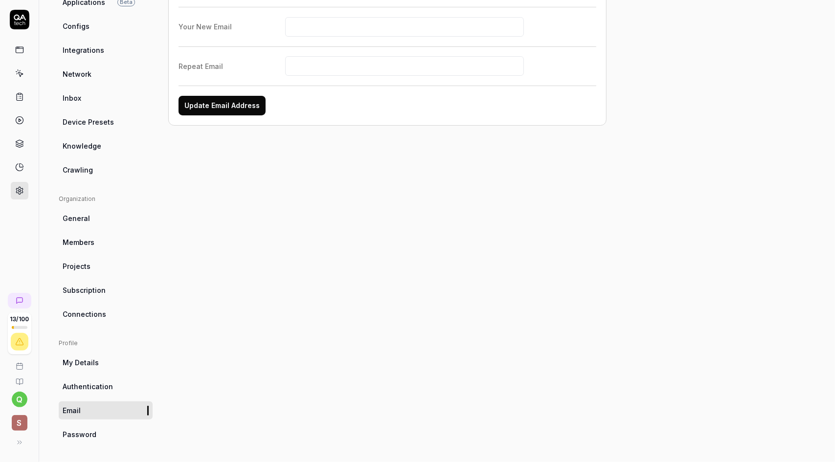
click at [81, 431] on span "Password" at bounding box center [80, 434] width 34 height 10
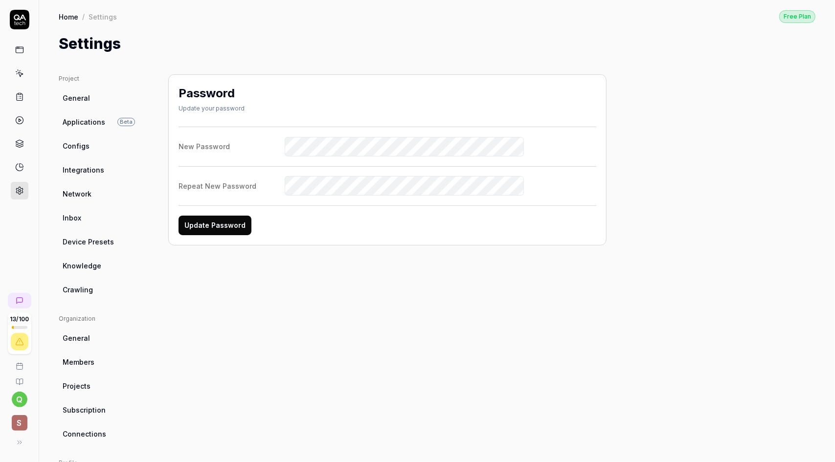
scroll to position [120, 0]
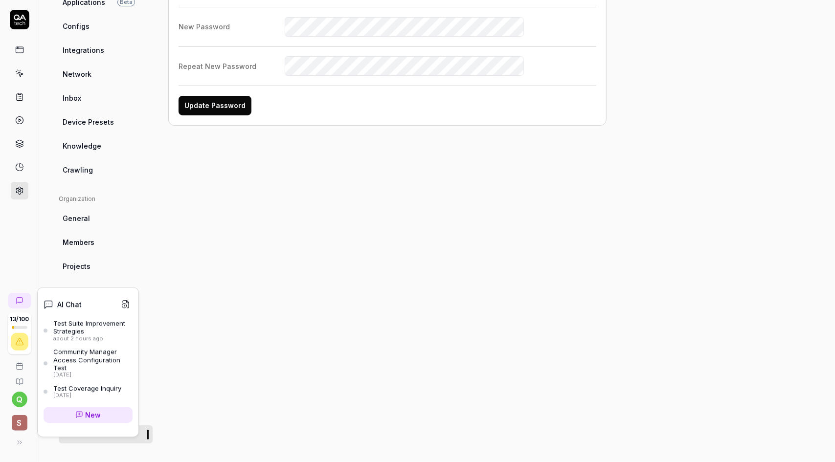
click at [21, 297] on icon at bounding box center [20, 301] width 8 height 8
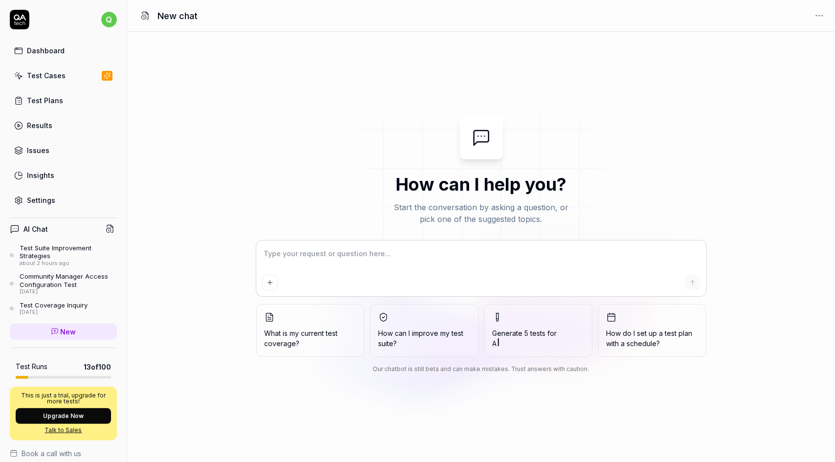
type textarea "*"
click at [41, 199] on div "Settings" at bounding box center [41, 200] width 28 height 10
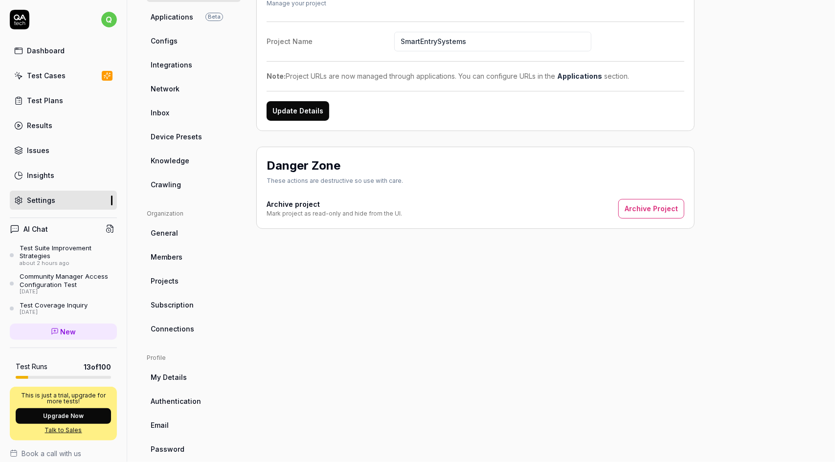
scroll to position [120, 0]
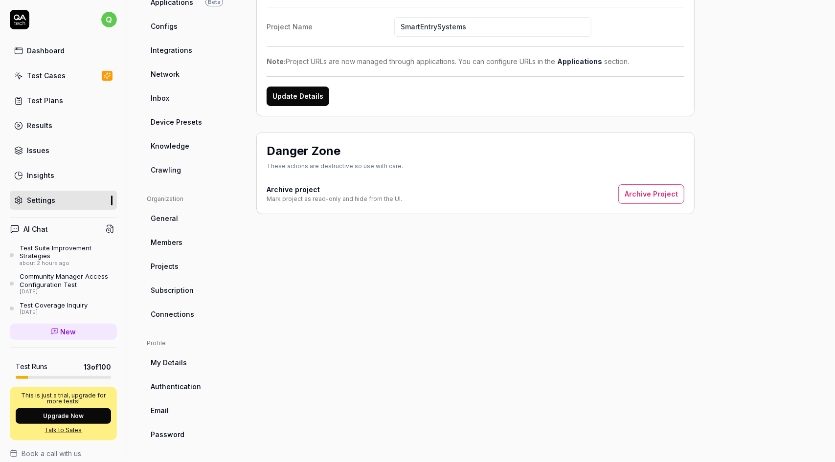
click at [178, 218] on link "General" at bounding box center [194, 218] width 94 height 18
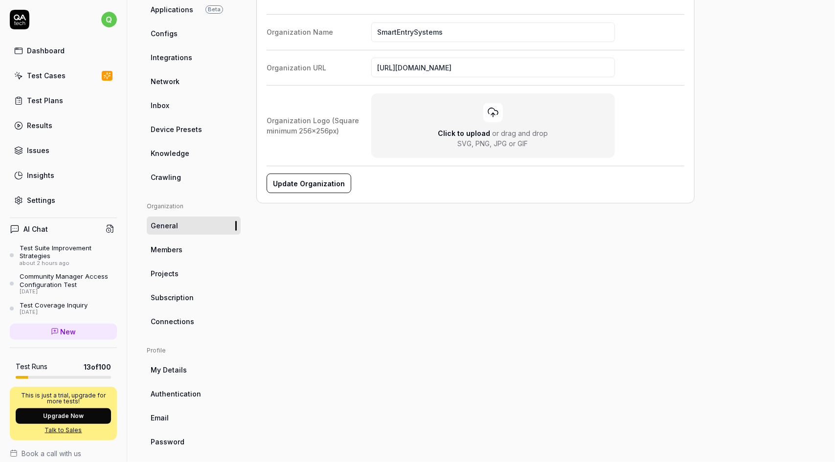
scroll to position [120, 0]
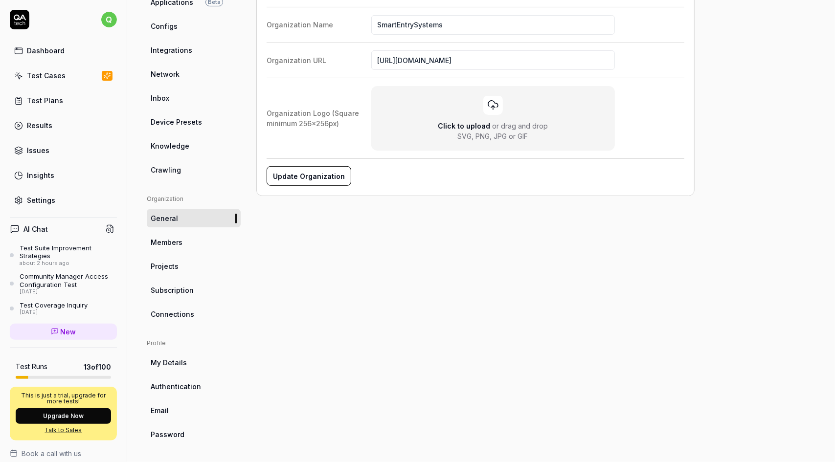
click at [186, 429] on link "Password" at bounding box center [194, 435] width 94 height 18
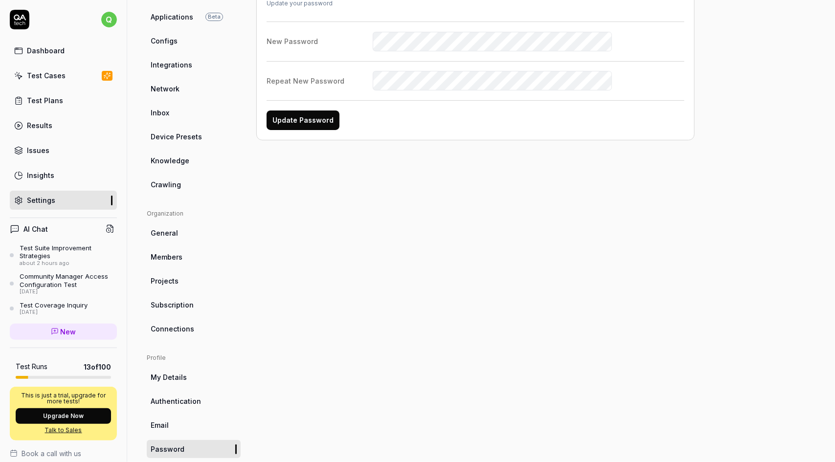
scroll to position [120, 0]
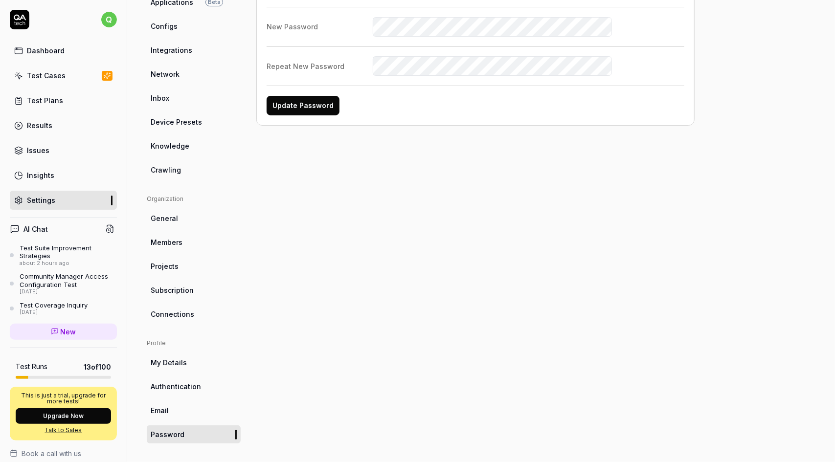
click at [182, 415] on link "Email" at bounding box center [194, 411] width 94 height 18
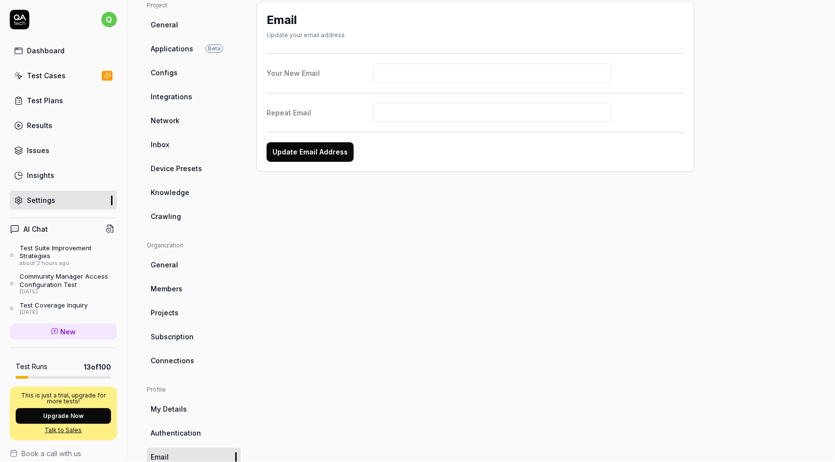
click at [53, 368] on div "Test Runs 13 of 100" at bounding box center [63, 367] width 95 height 10
click at [100, 18] on html "q Dashboard Test Cases Test Plans Results Issues Insights Settings AI Chat Test…" at bounding box center [417, 231] width 835 height 462
click at [55, 65] on span "Profile" at bounding box center [67, 65] width 103 height 10
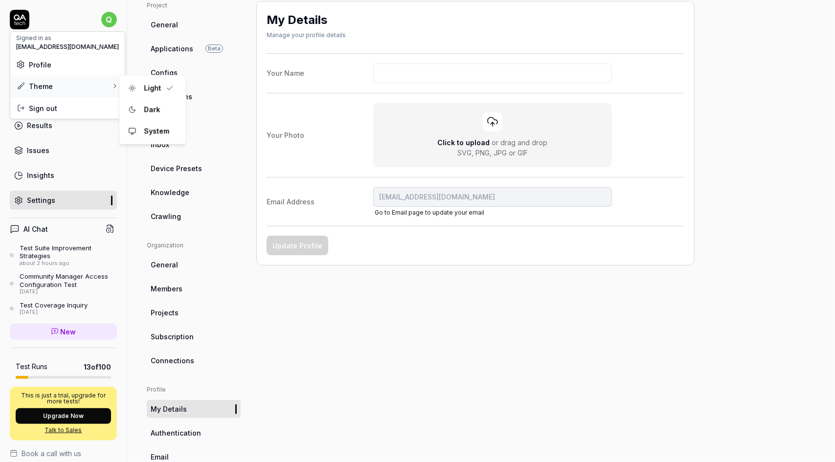
click at [53, 85] on div "Theme" at bounding box center [67, 86] width 114 height 22
